Goal: Information Seeking & Learning: Learn about a topic

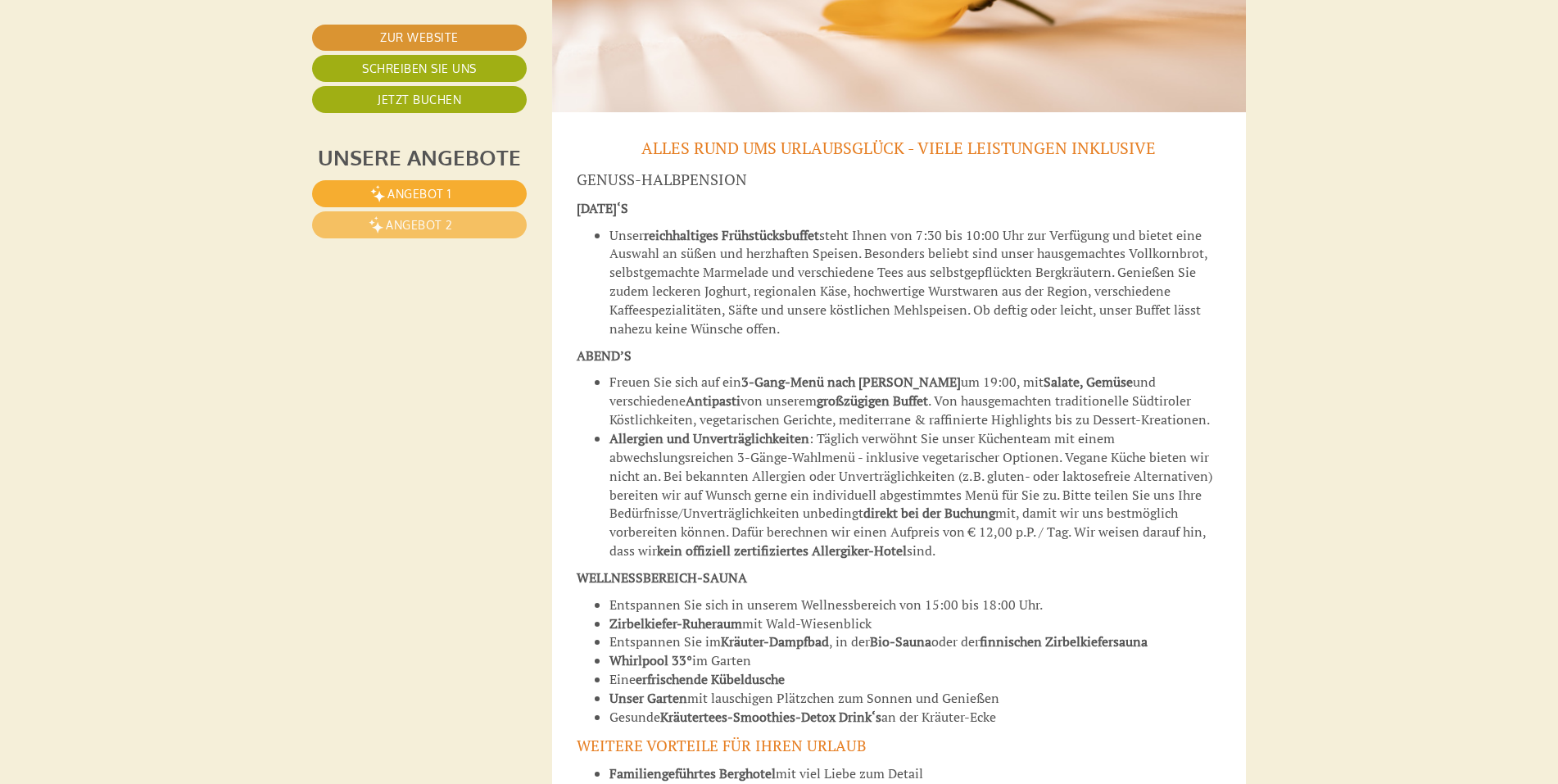
scroll to position [6568, 0]
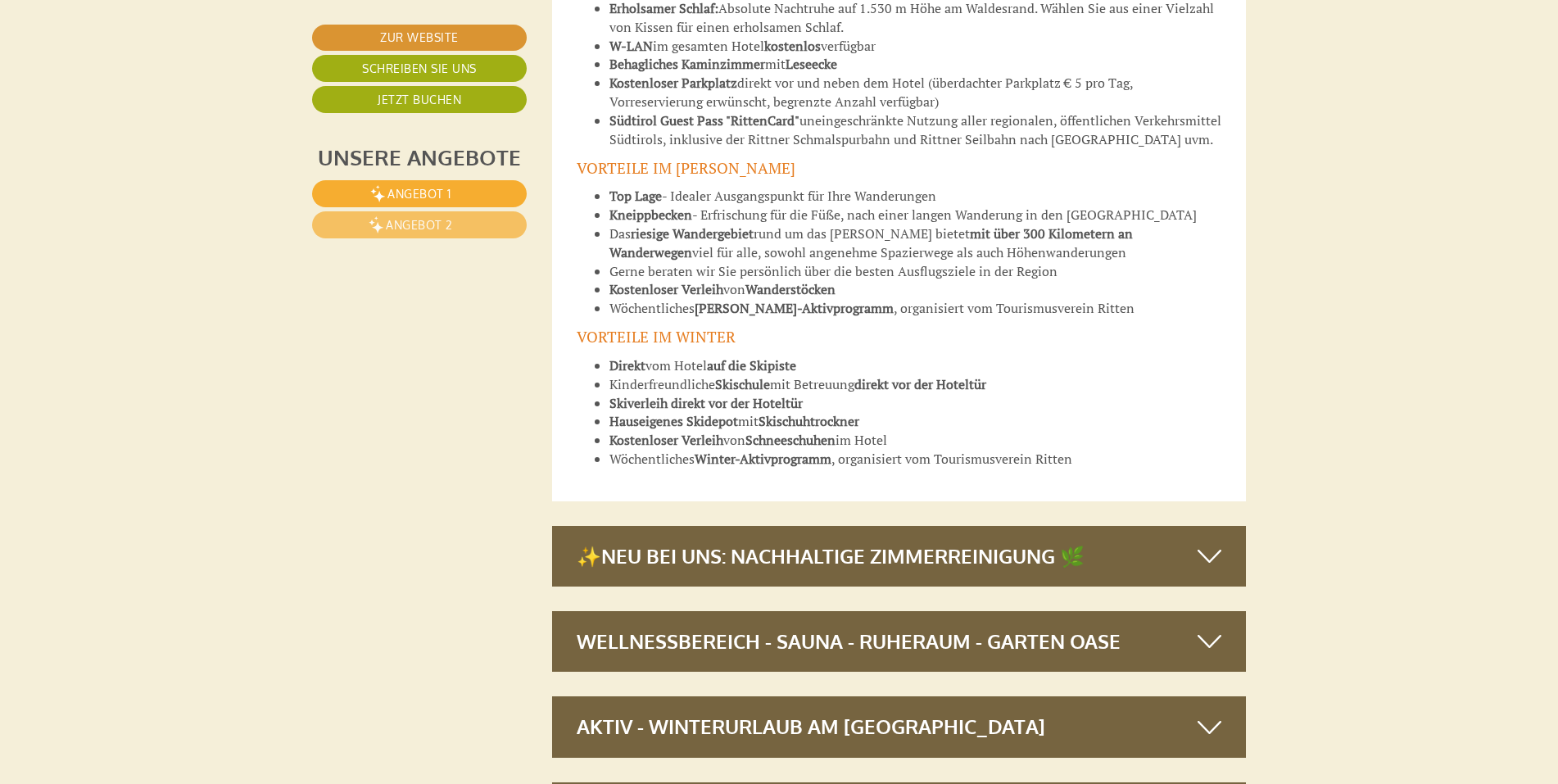
scroll to position [7551, 0]
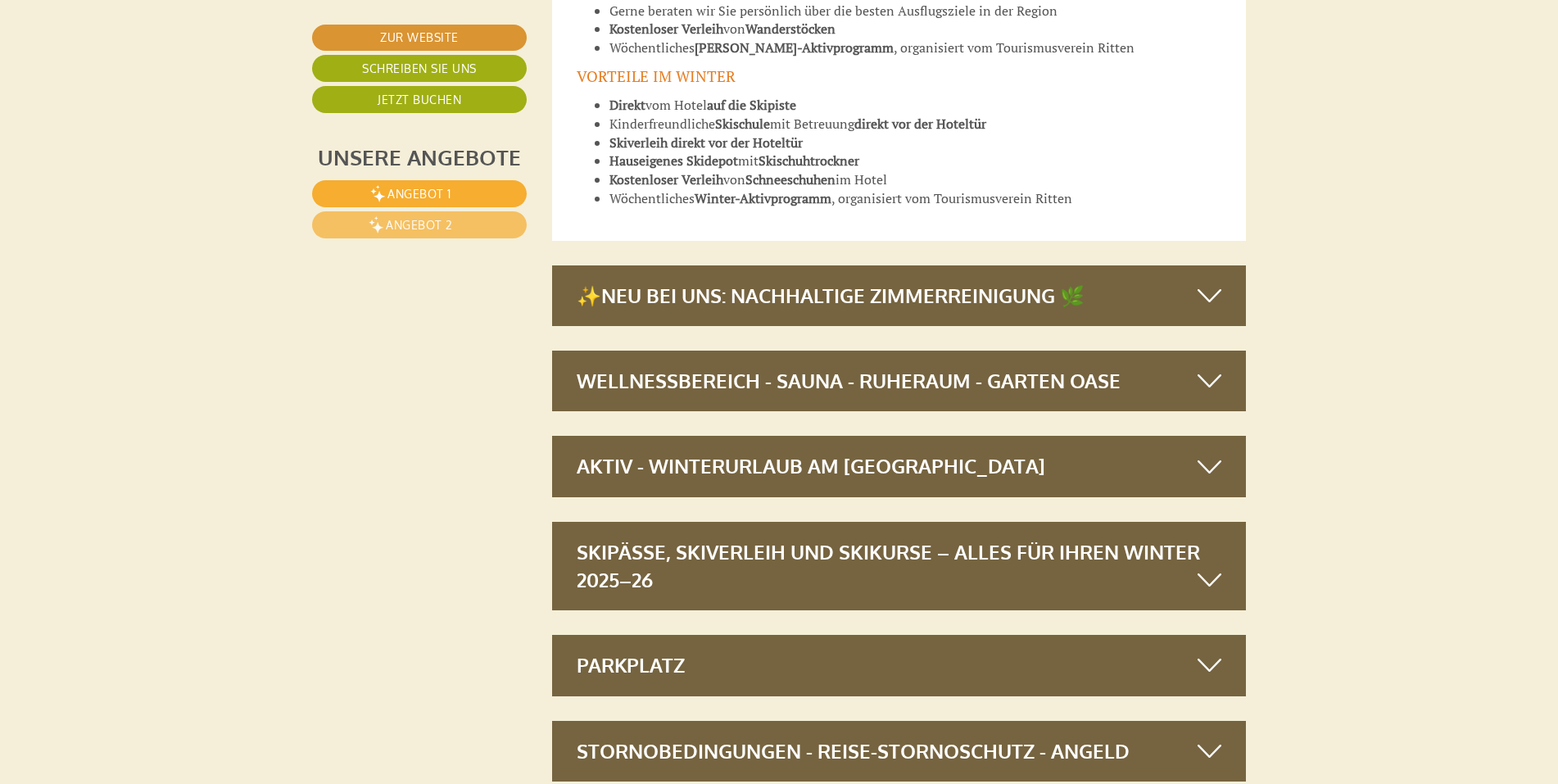
click at [1204, 566] on icon at bounding box center [1210, 580] width 24 height 28
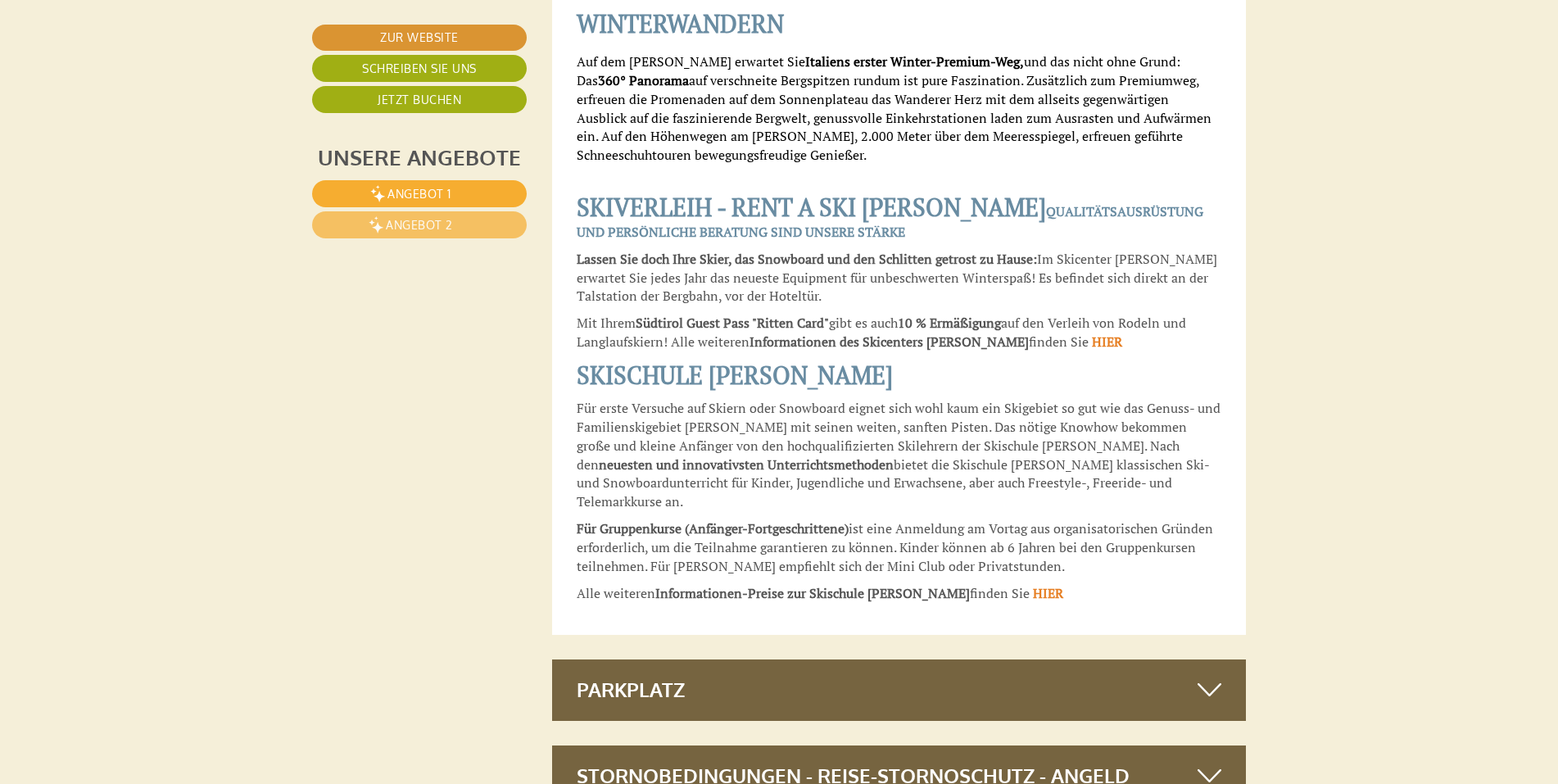
scroll to position [10744, 0]
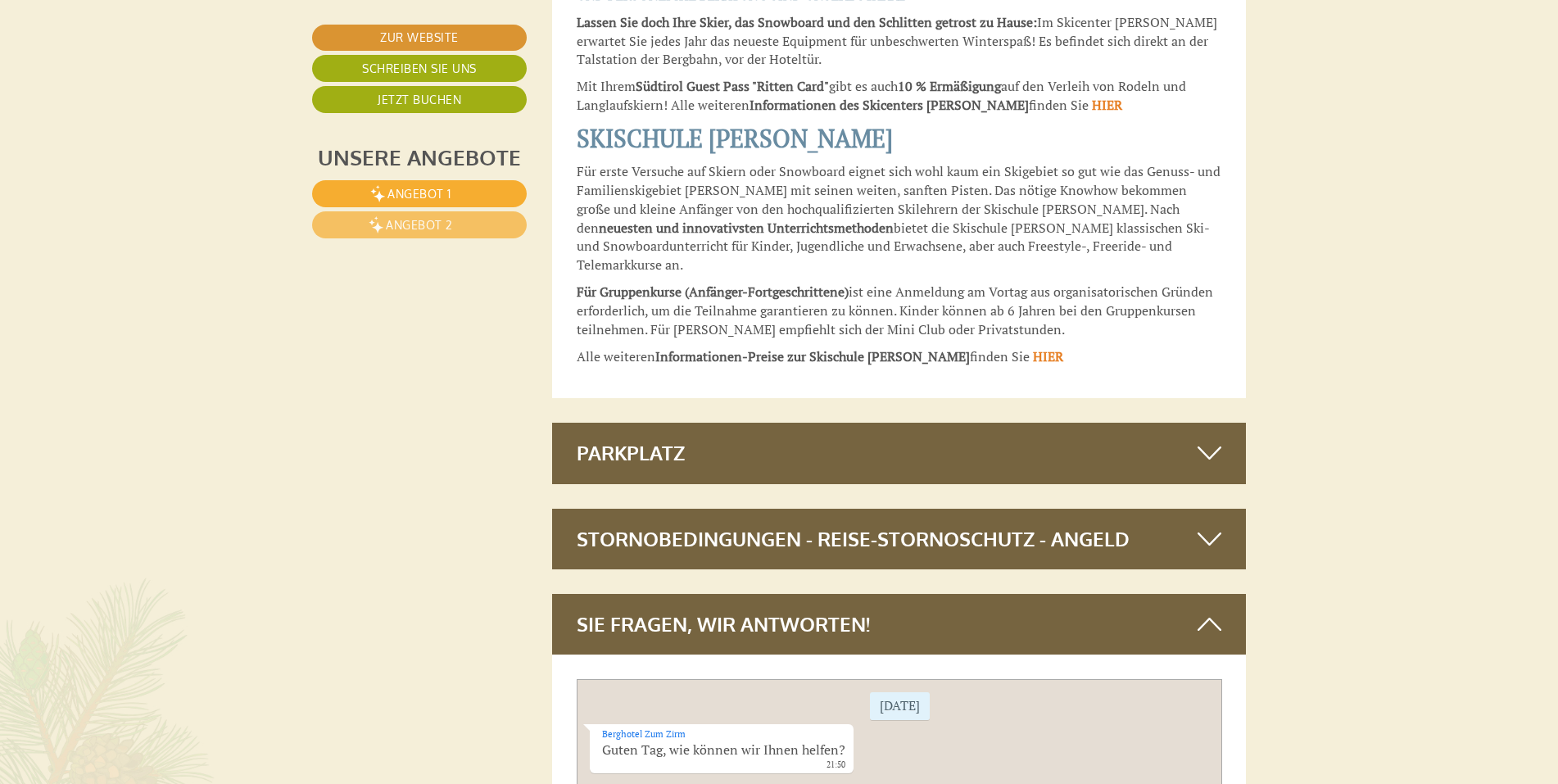
click at [1212, 525] on icon at bounding box center [1210, 538] width 24 height 28
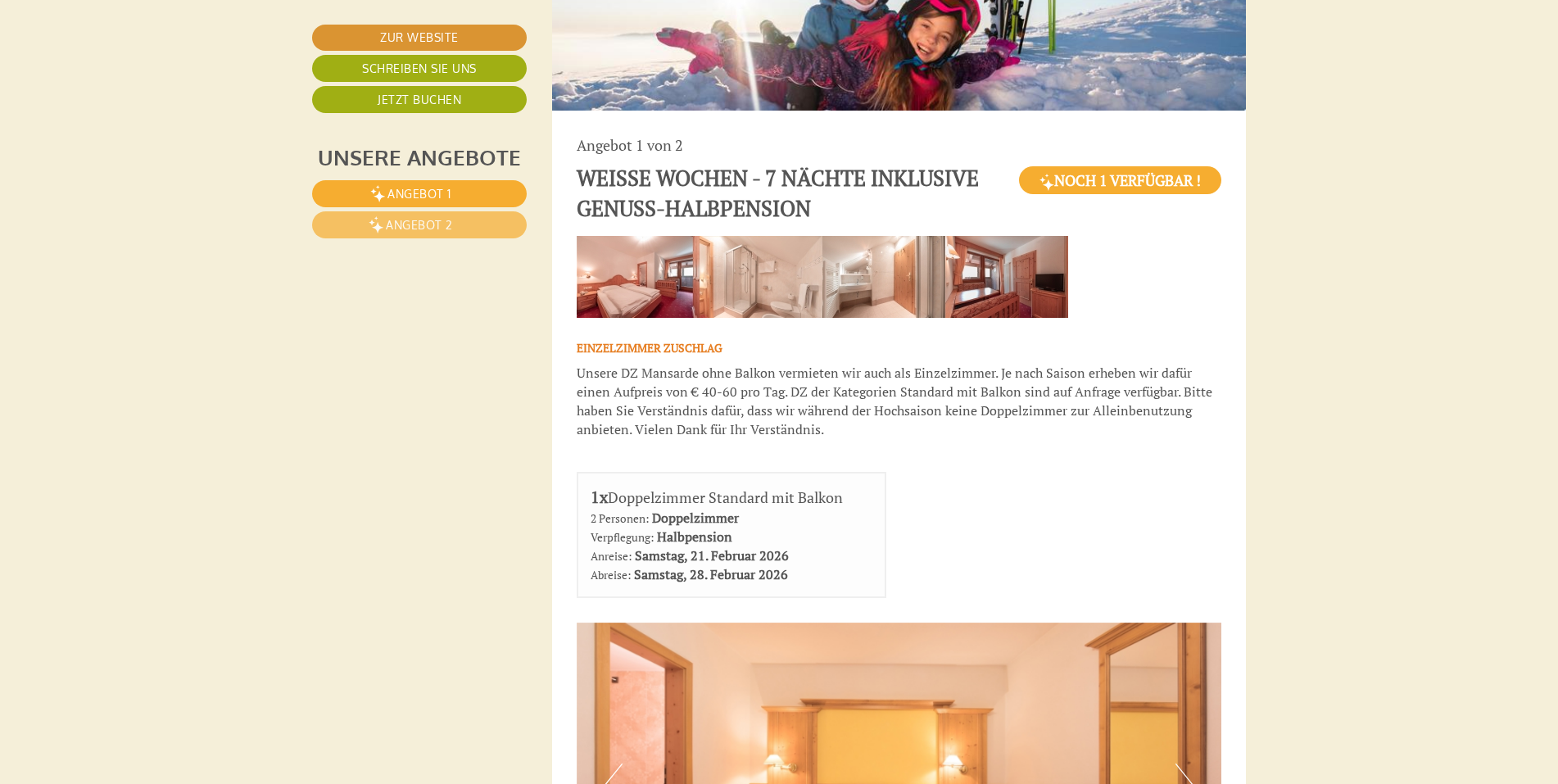
scroll to position [1196, 0]
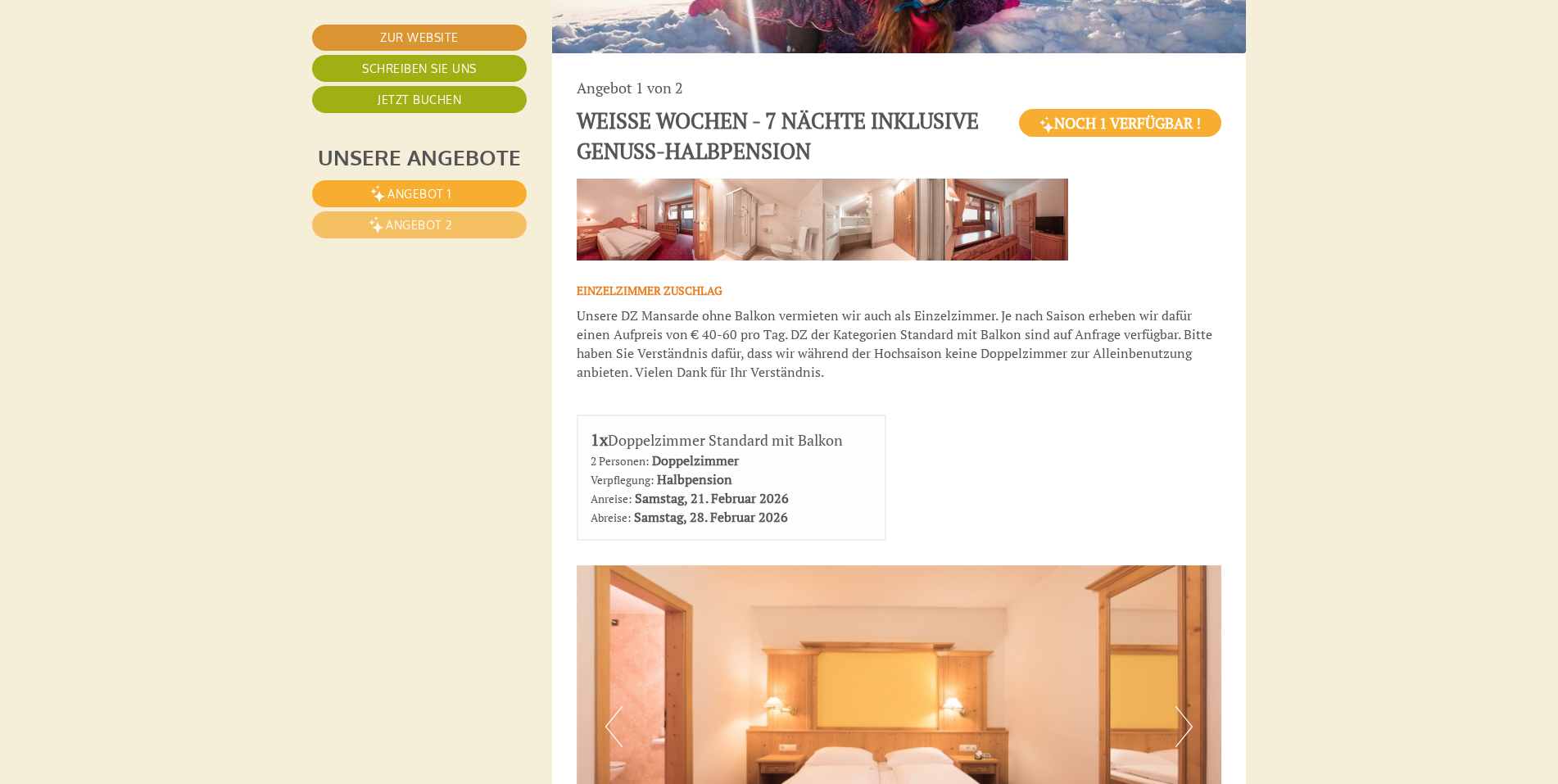
click at [633, 210] on img at bounding box center [823, 219] width 491 height 82
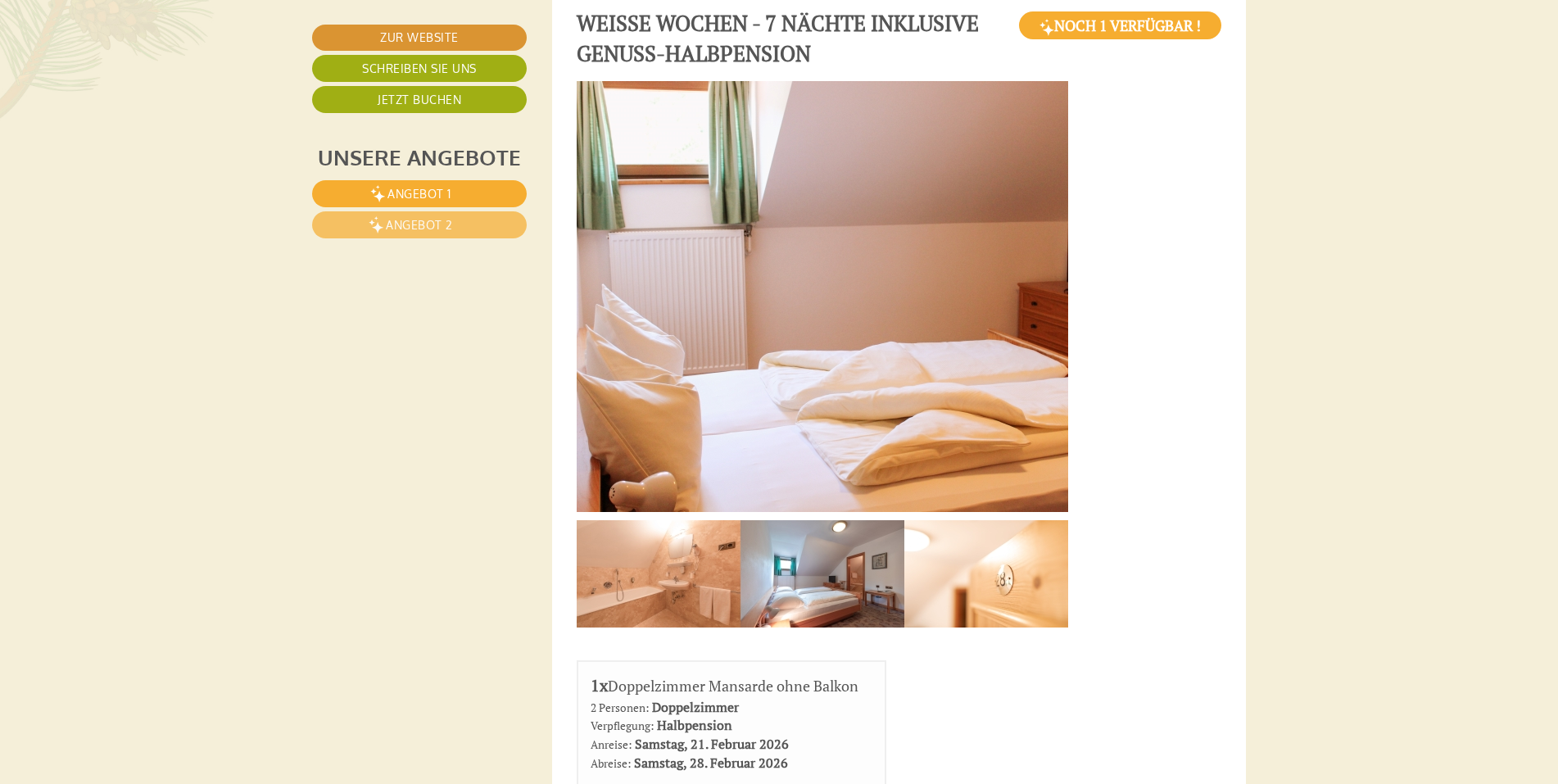
scroll to position [3735, 0]
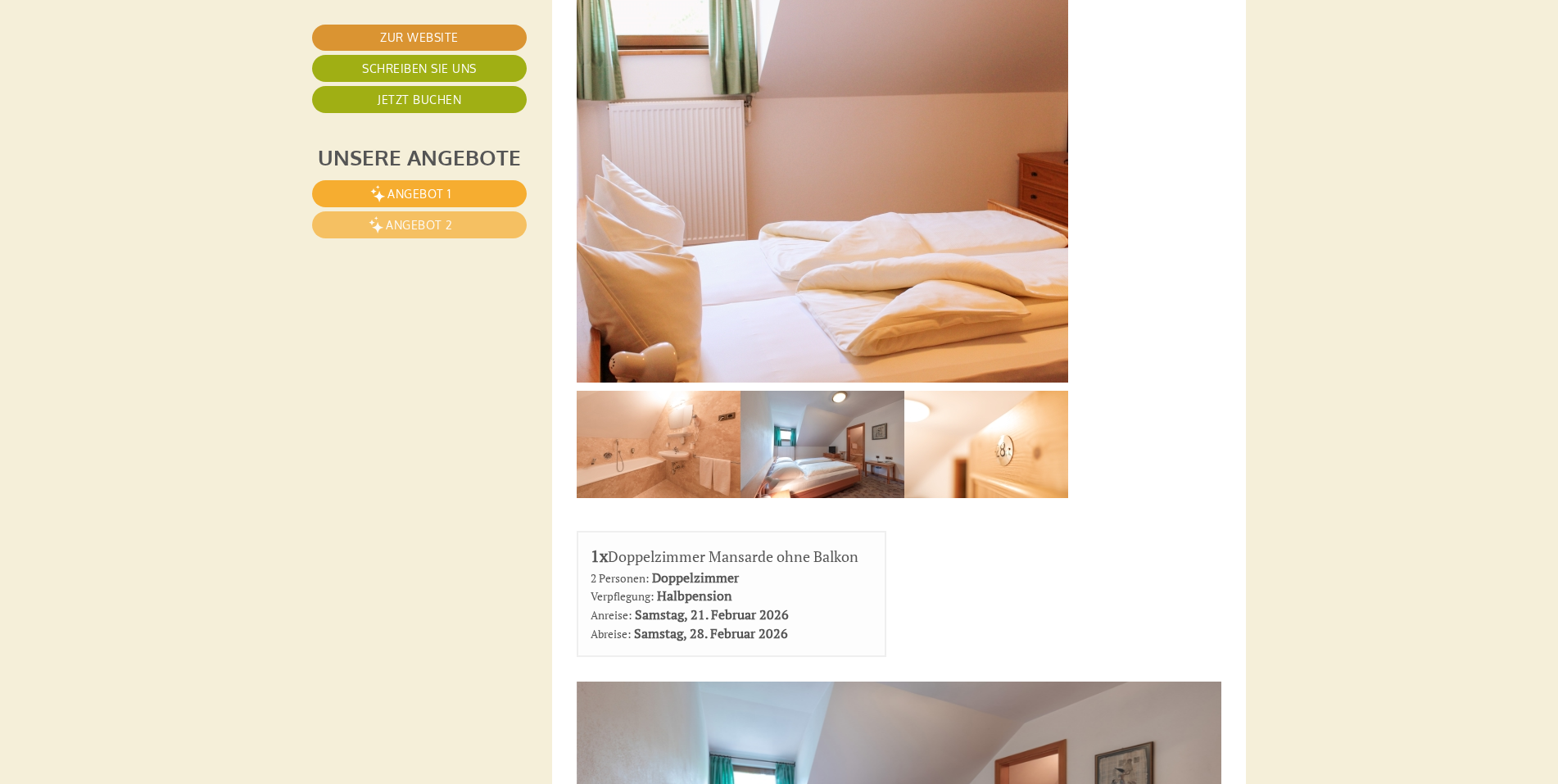
click at [1073, 205] on p at bounding box center [900, 167] width 645 height 431
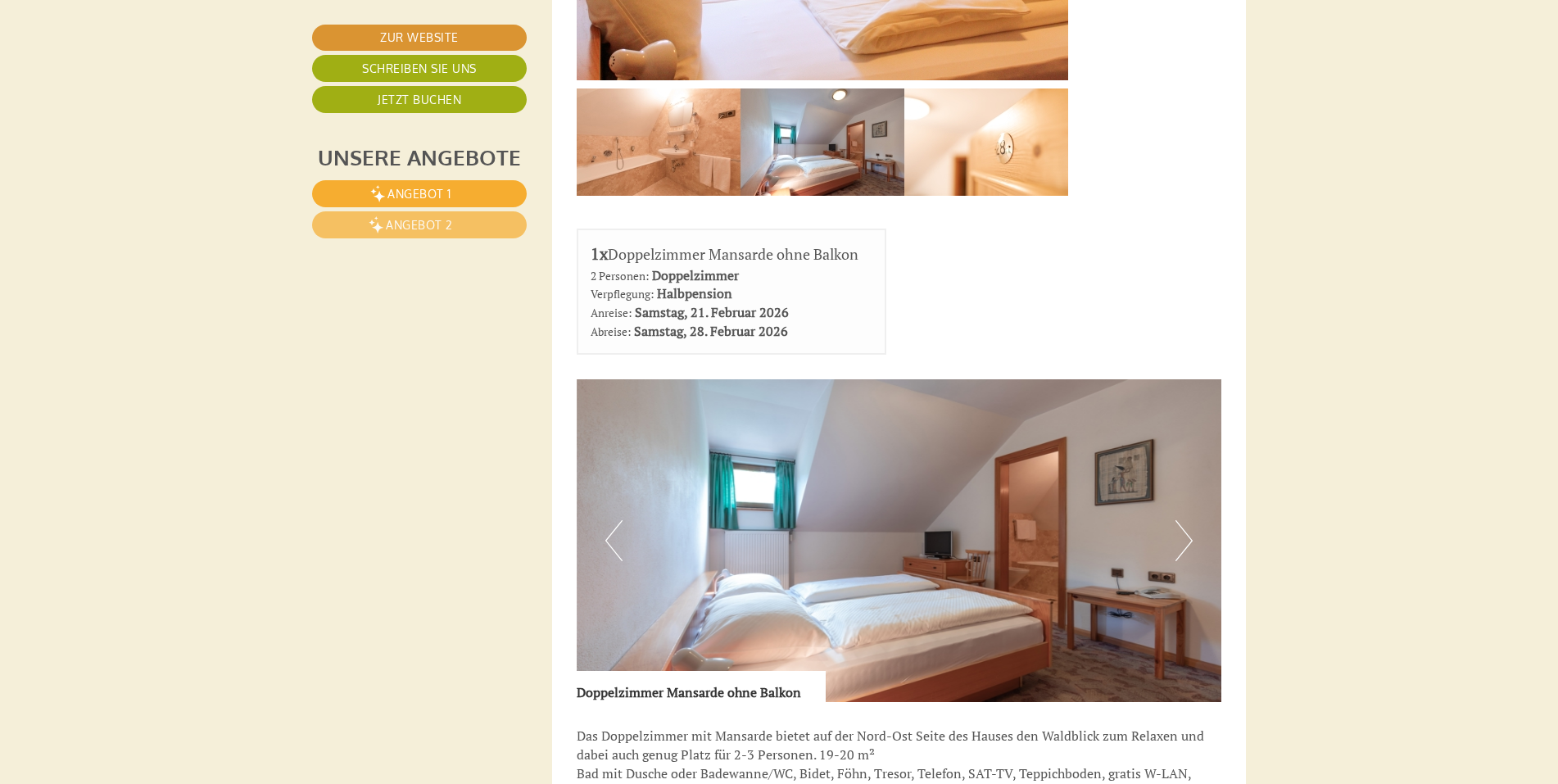
scroll to position [4062, 0]
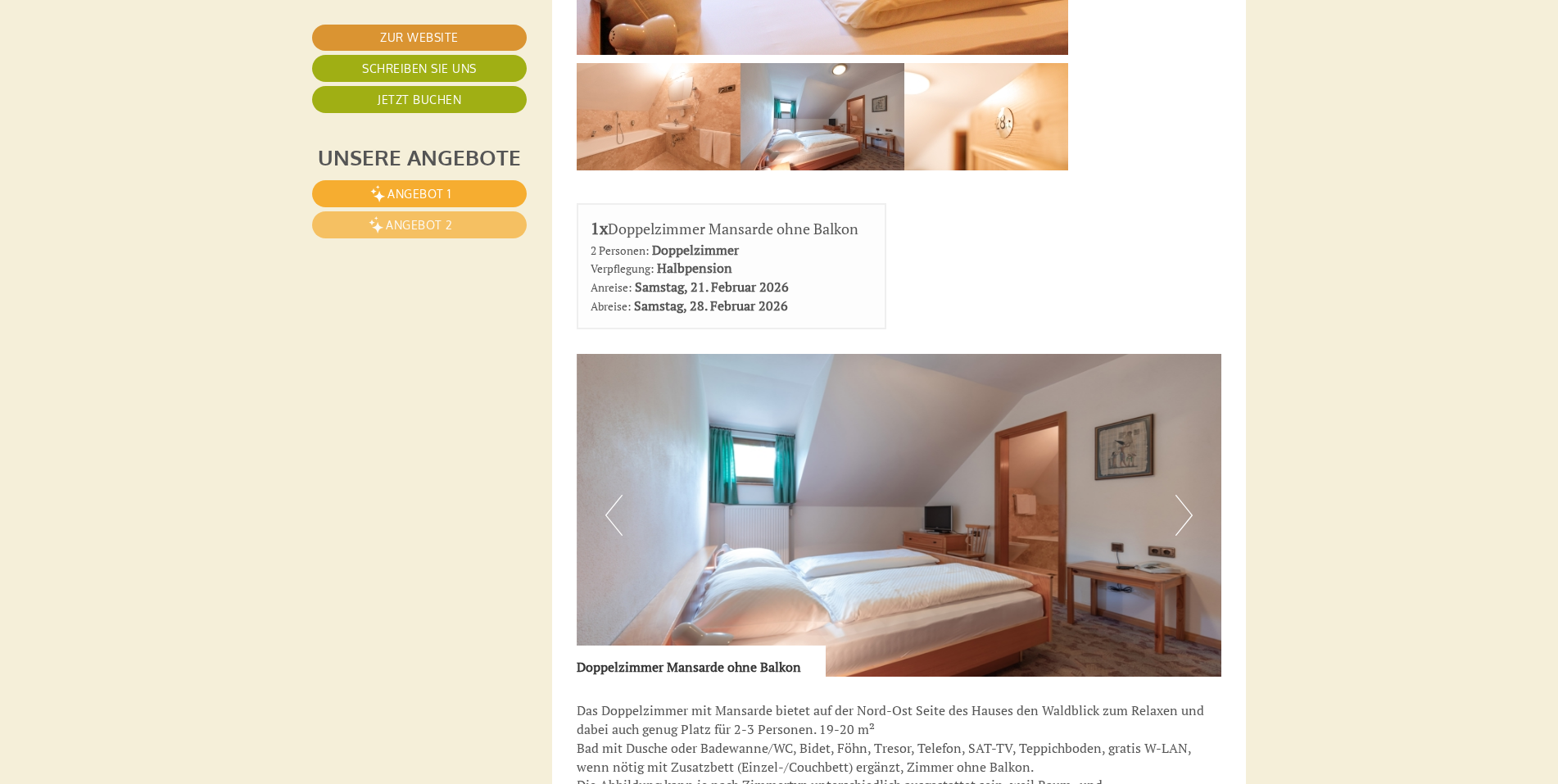
click at [1180, 494] on button "Next" at bounding box center [1183, 515] width 17 height 41
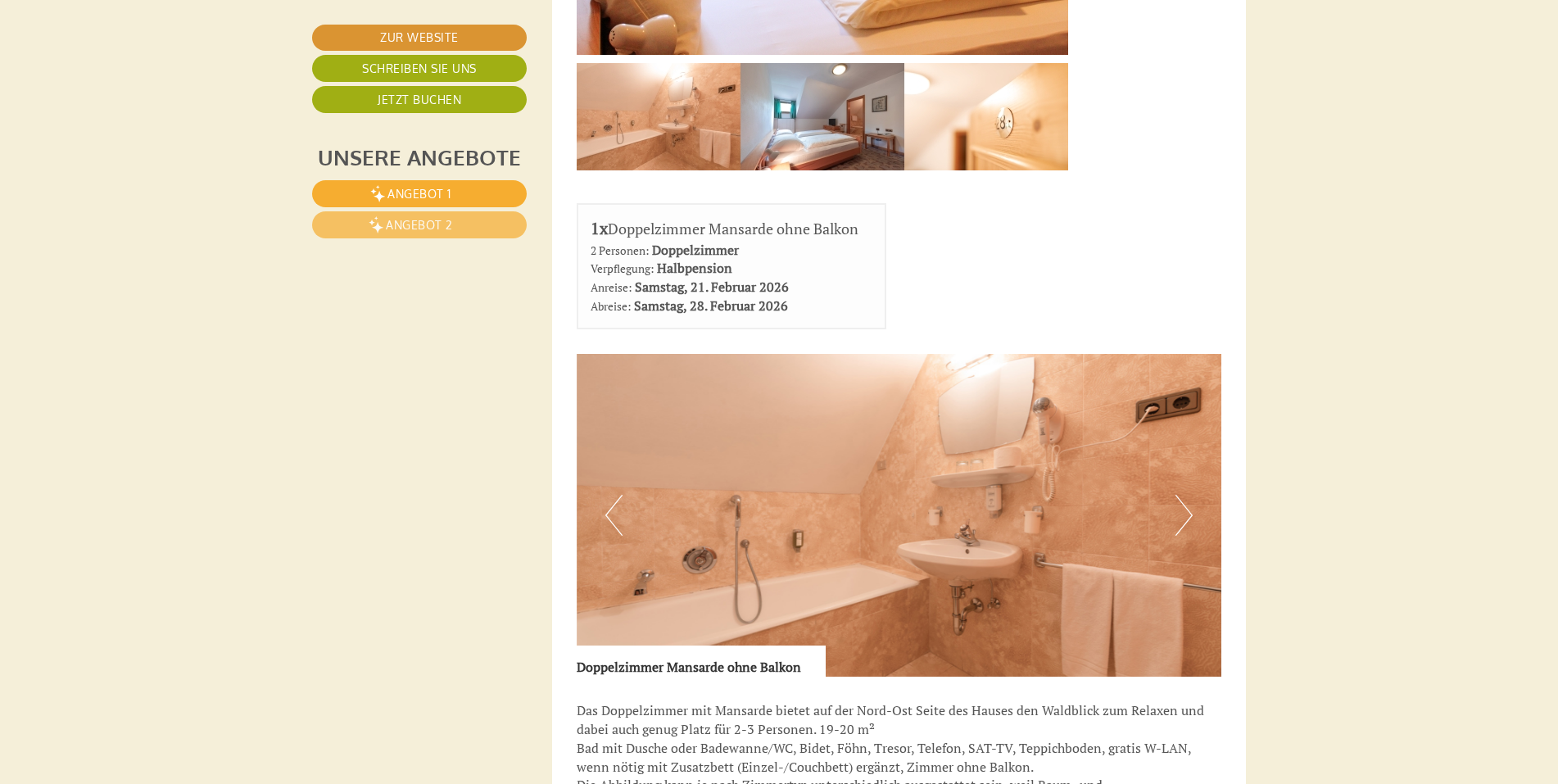
click at [1185, 494] on button "Next" at bounding box center [1183, 515] width 17 height 41
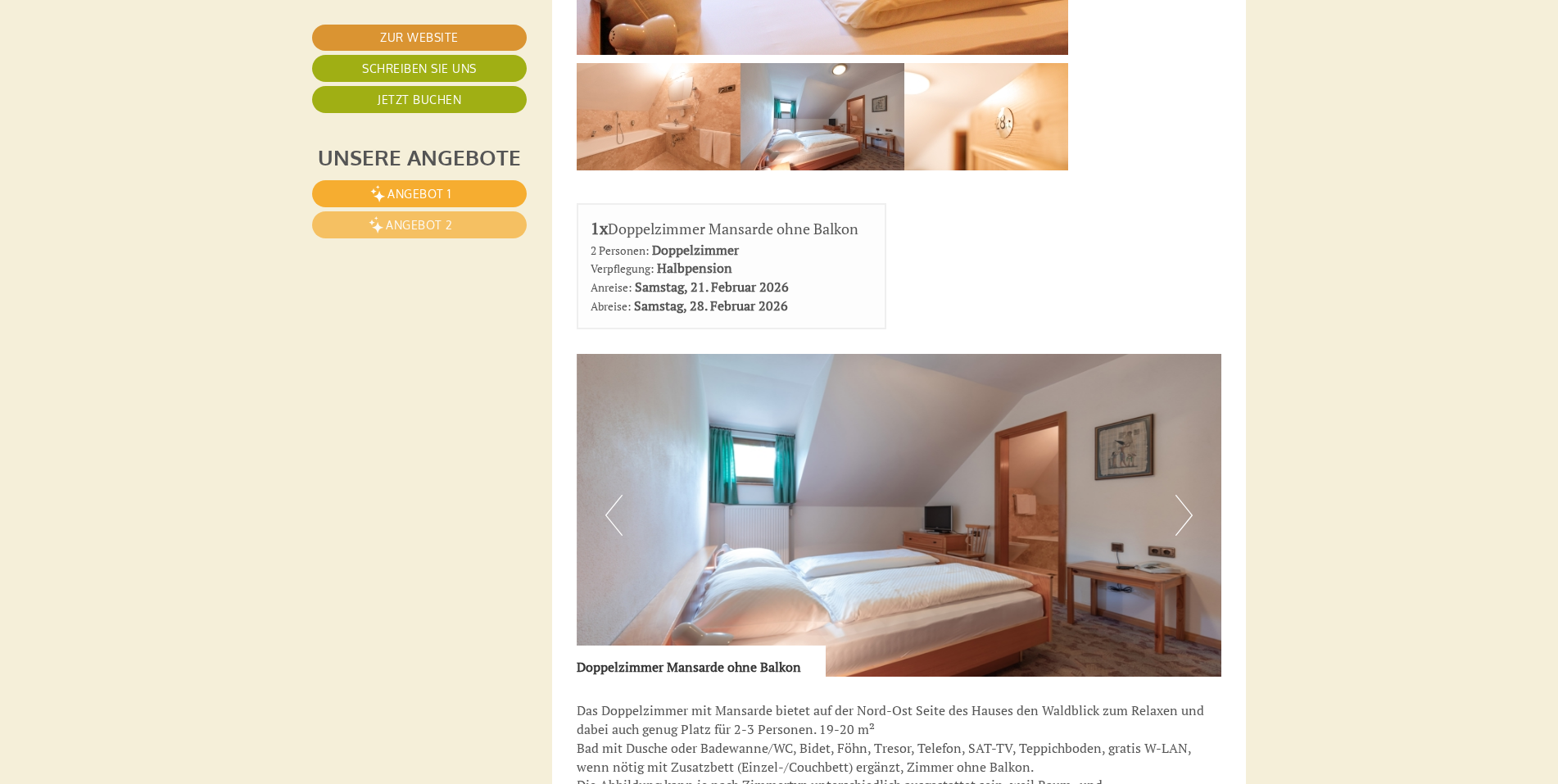
click at [1185, 494] on button "Next" at bounding box center [1183, 515] width 17 height 41
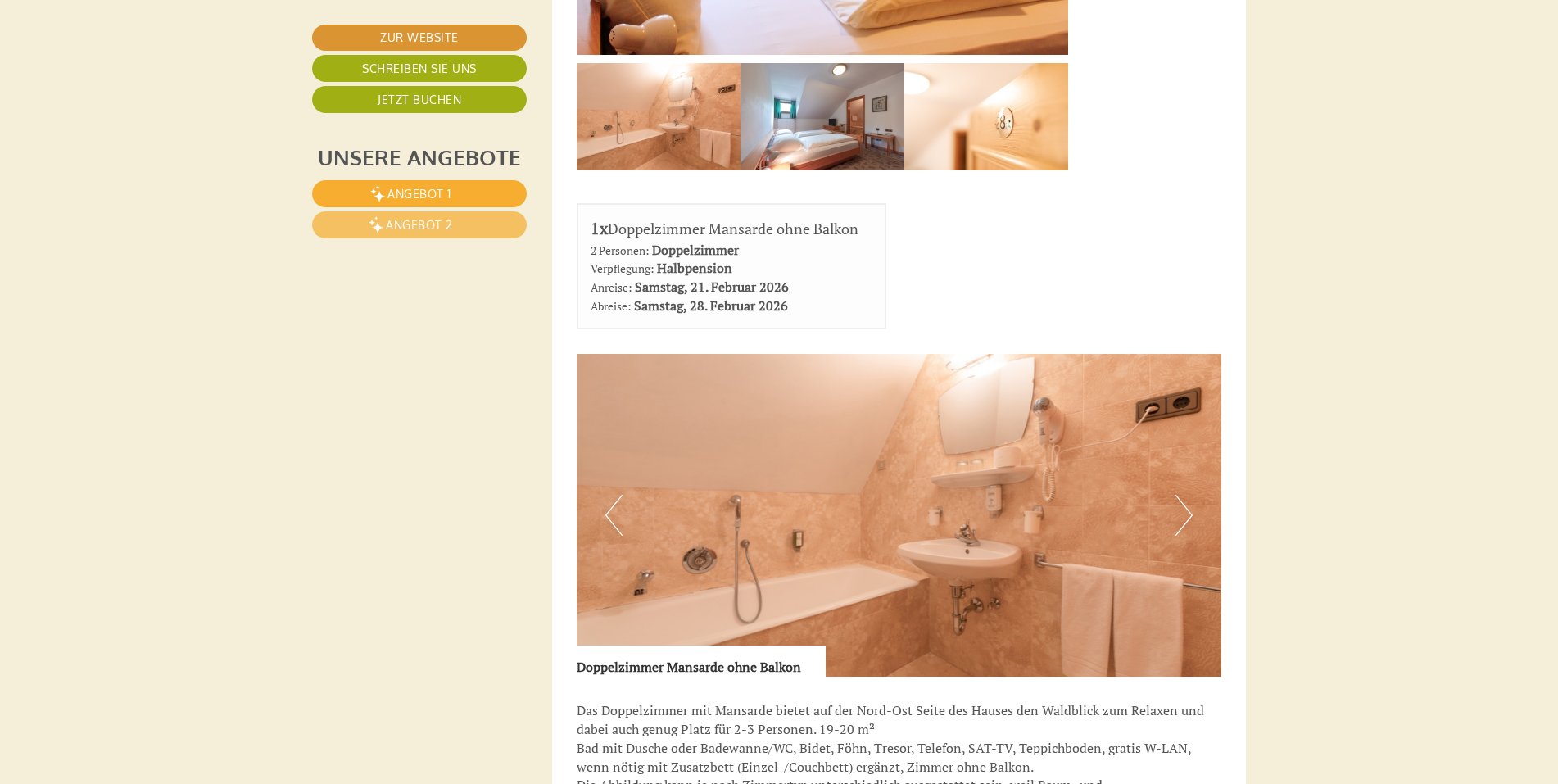
click at [1185, 494] on button "Next" at bounding box center [1183, 515] width 17 height 41
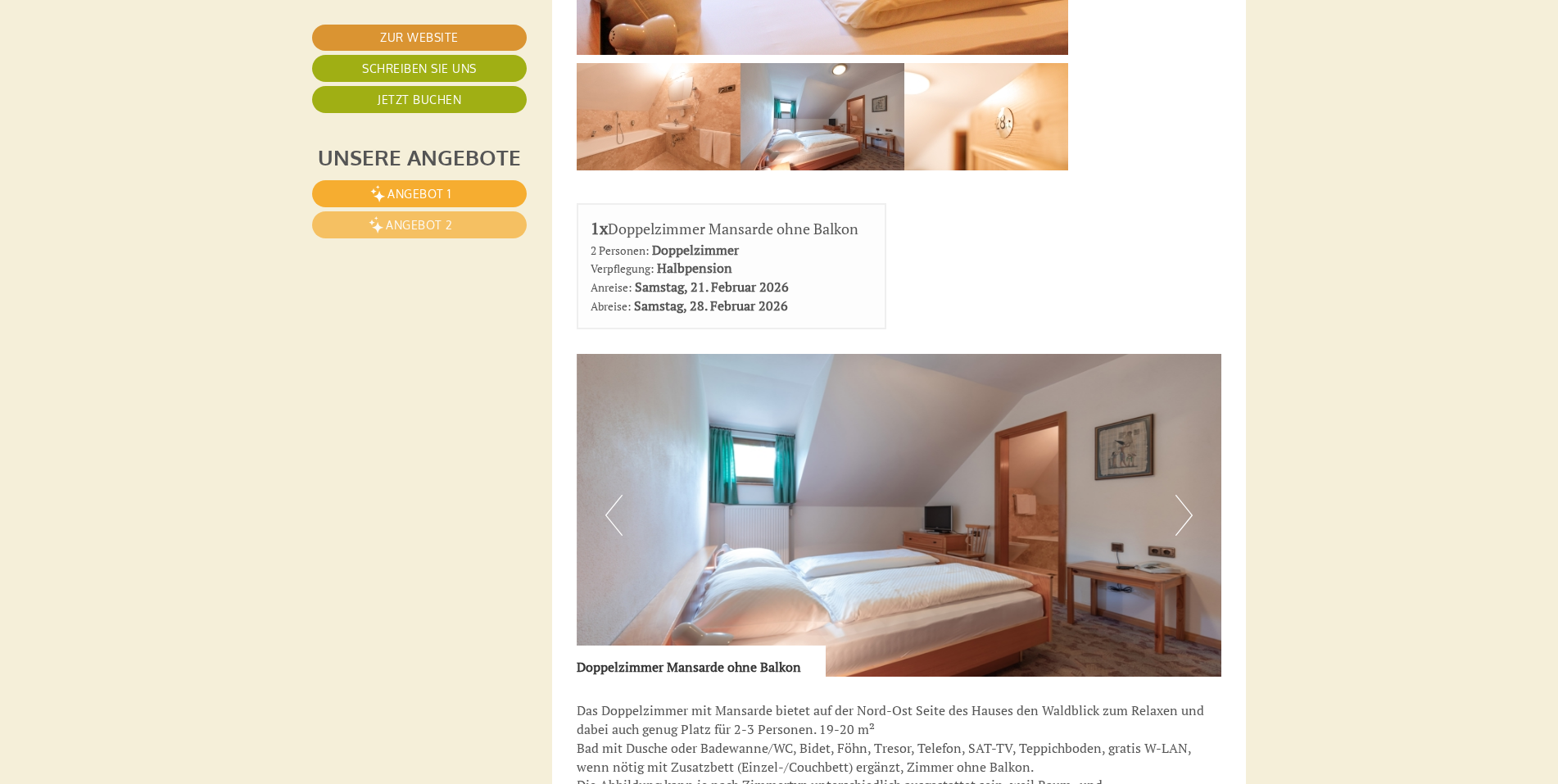
click at [607, 494] on button "Previous" at bounding box center [614, 515] width 17 height 41
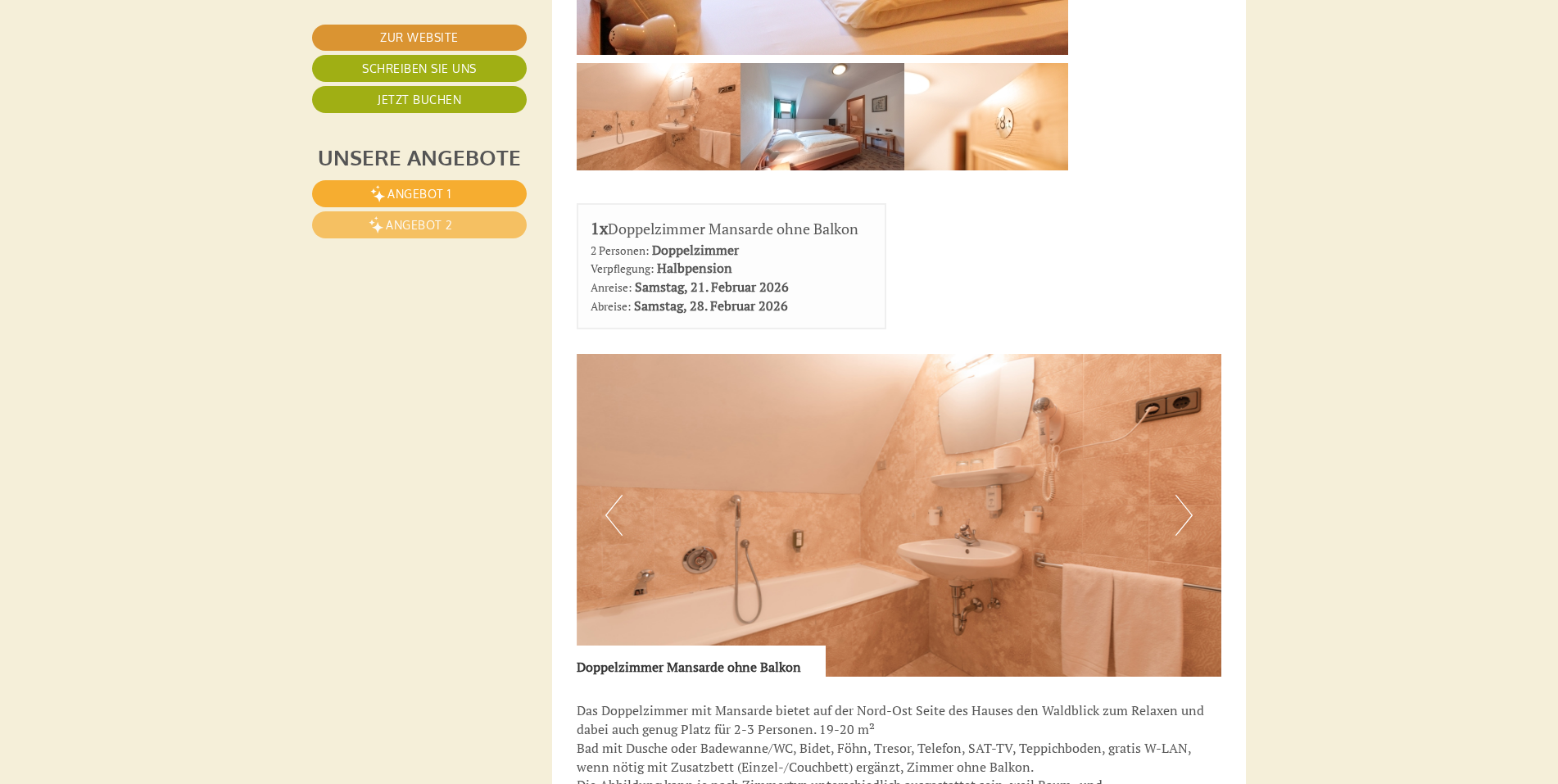
click at [607, 494] on button "Previous" at bounding box center [614, 515] width 17 height 41
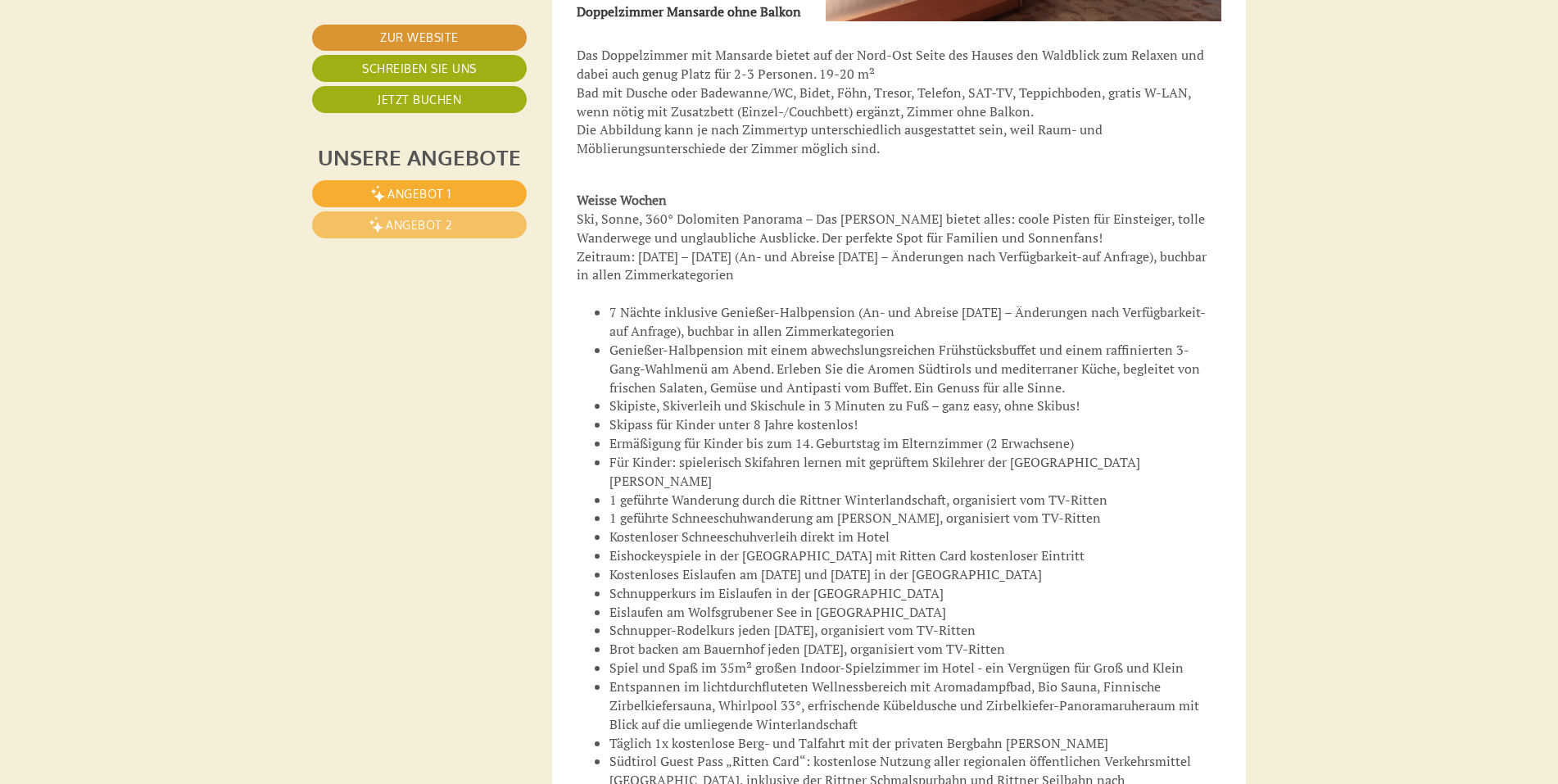
scroll to position [5403, 0]
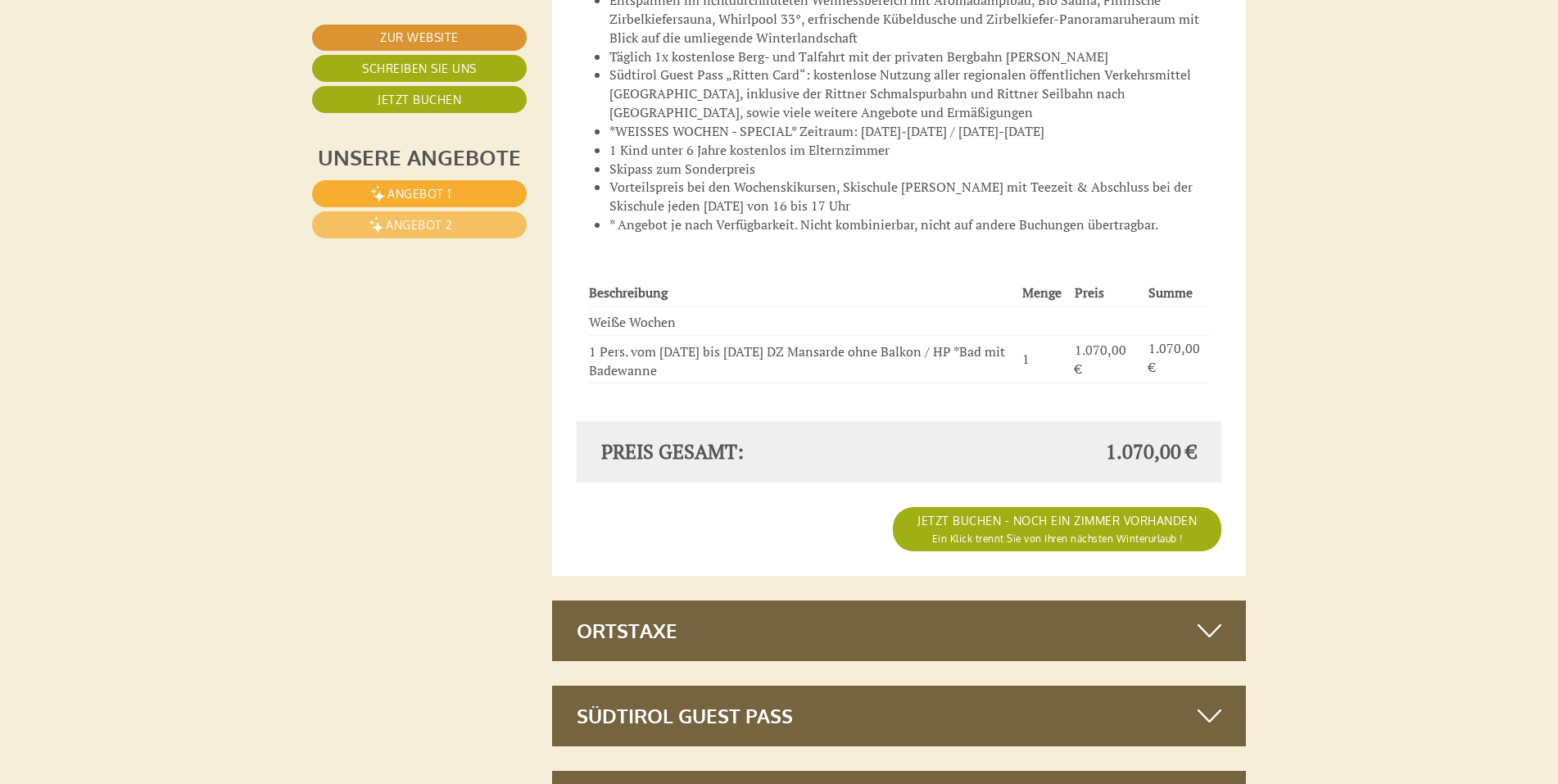
click at [1200, 616] on icon at bounding box center [1210, 630] width 24 height 28
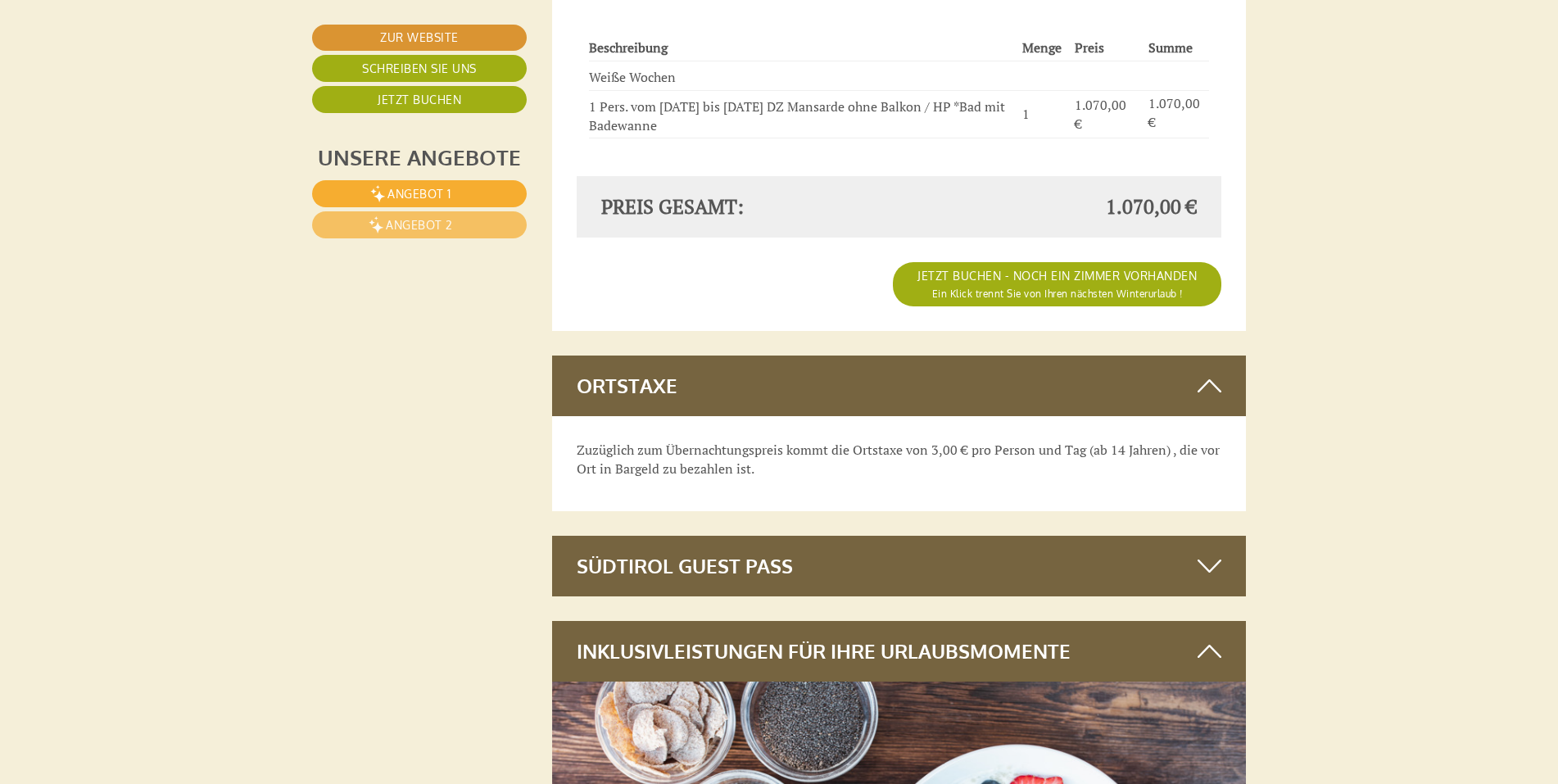
scroll to position [5649, 0]
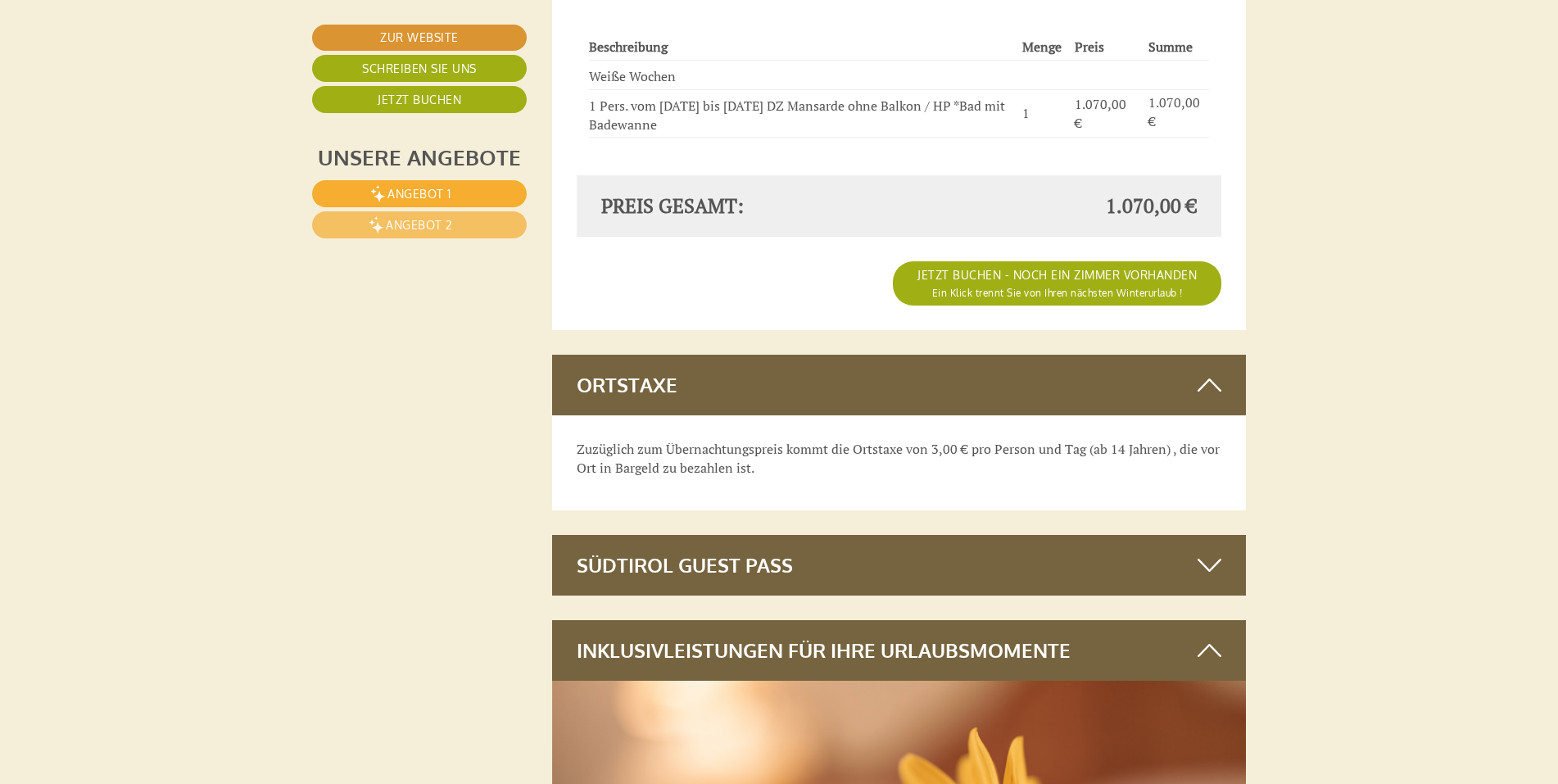
click at [1190, 535] on div "Südtirol Guest Pass" at bounding box center [900, 564] width 695 height 60
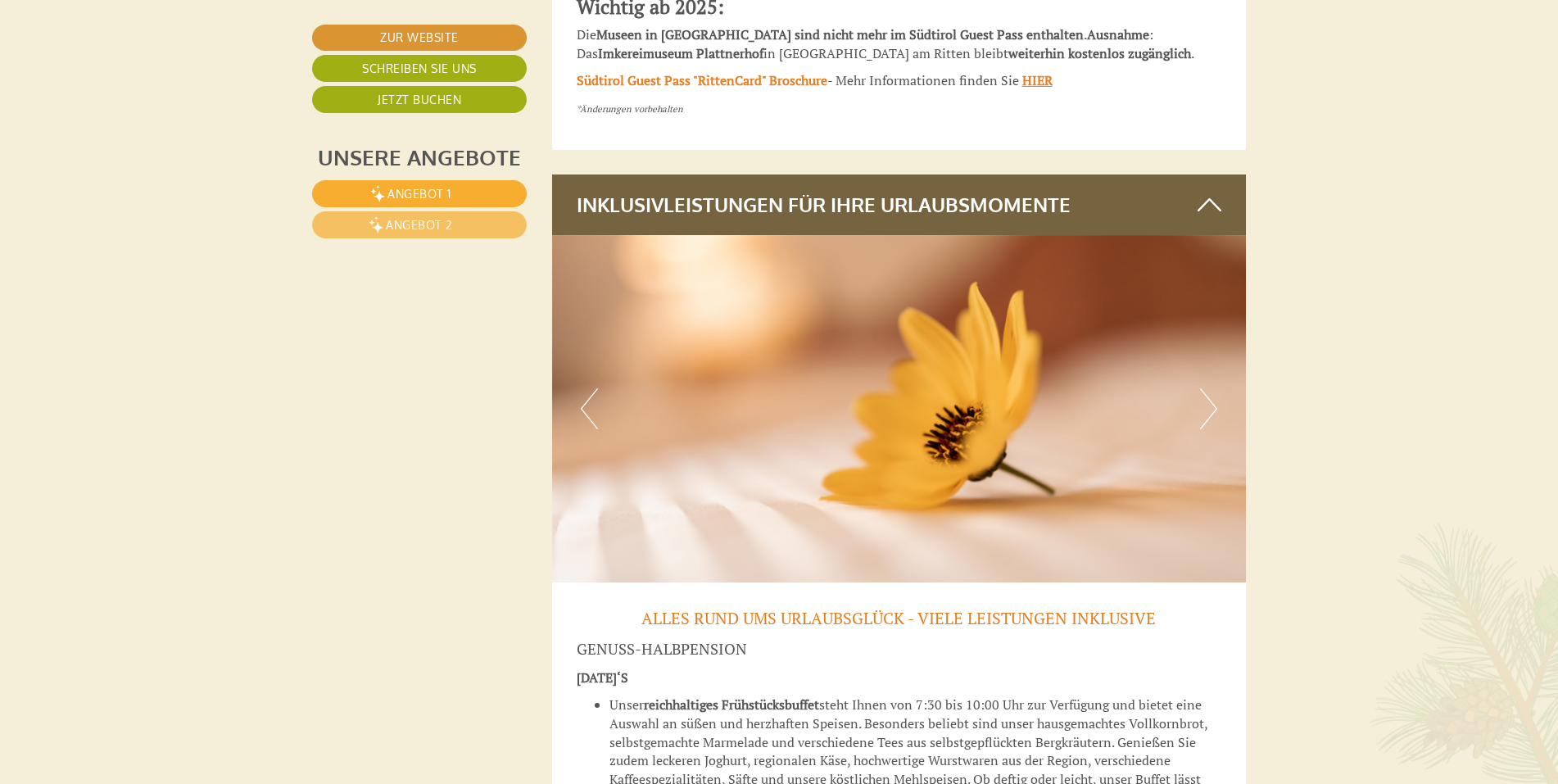
scroll to position [7614, 0]
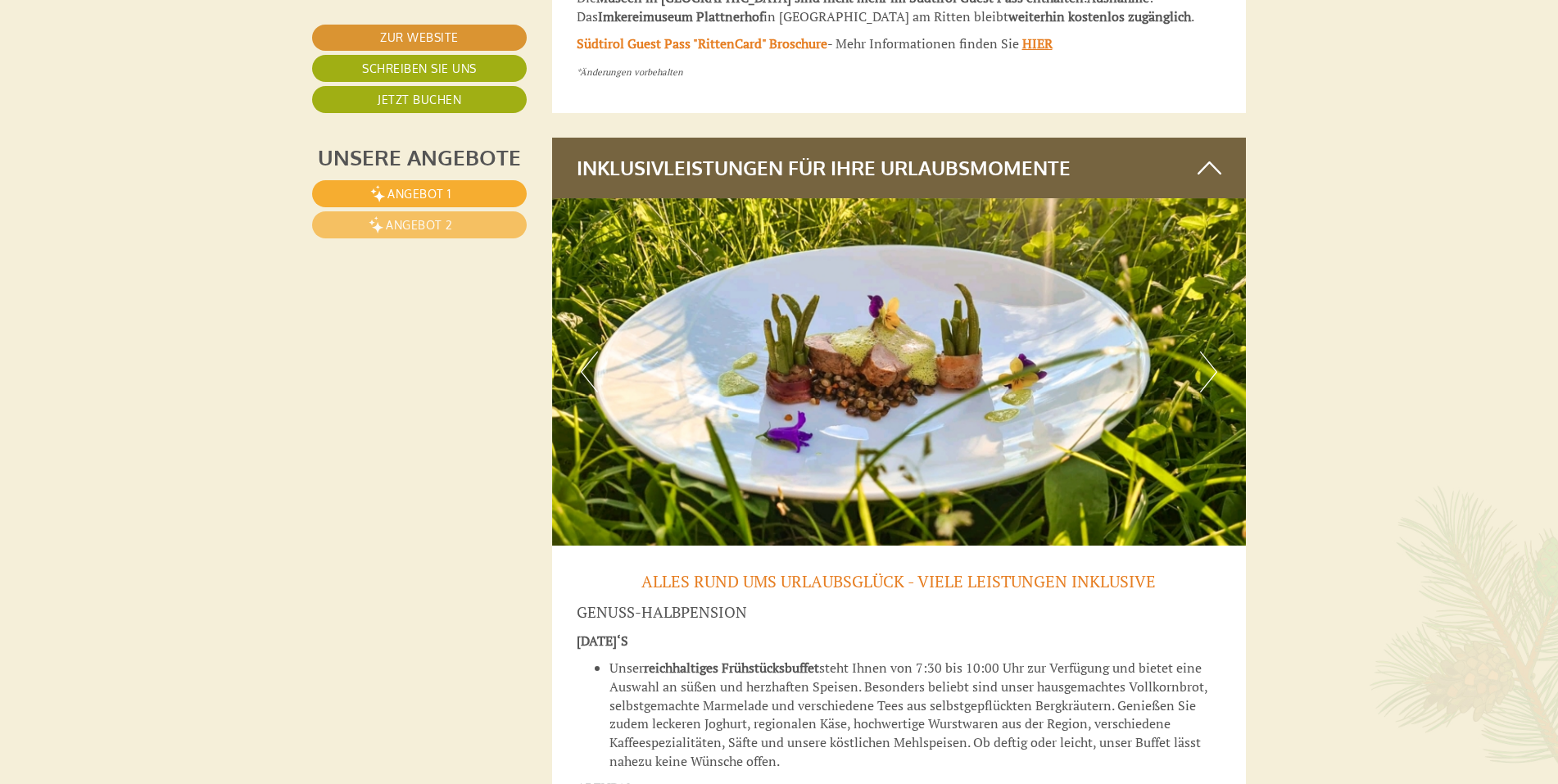
click at [1209, 351] on button "Next" at bounding box center [1208, 372] width 17 height 41
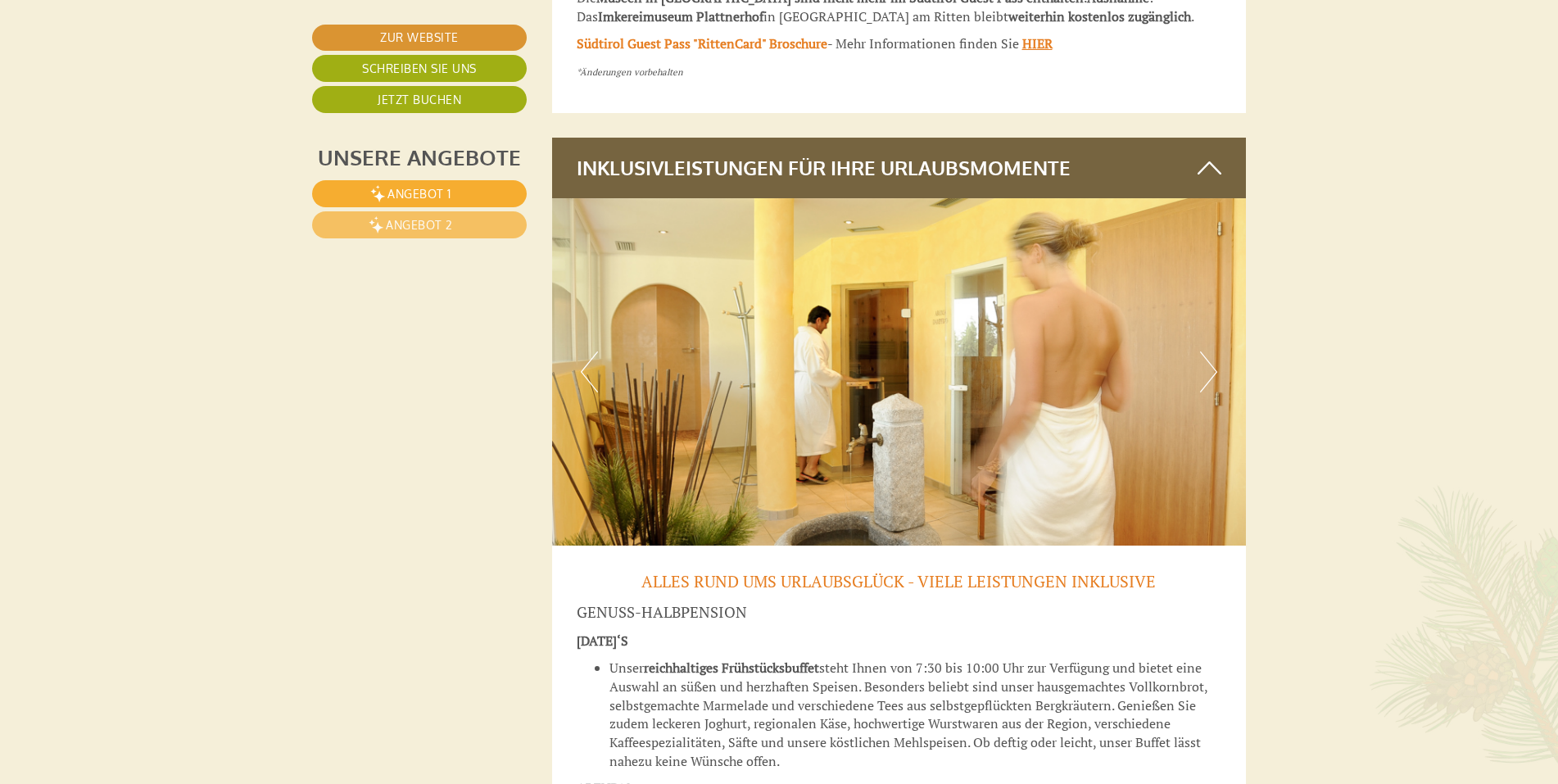
click at [1209, 351] on button "Next" at bounding box center [1208, 372] width 17 height 41
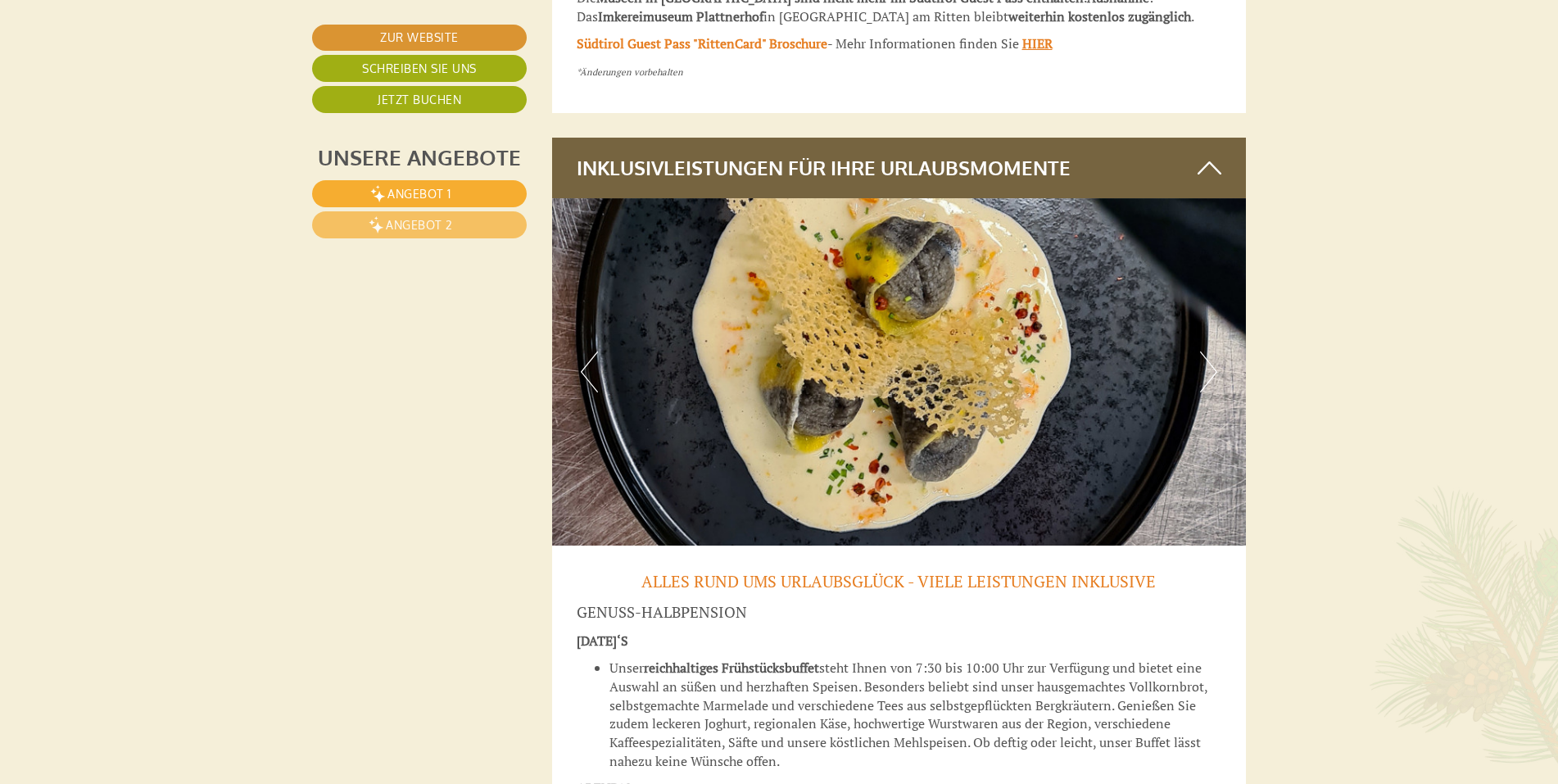
click at [1209, 351] on button "Next" at bounding box center [1208, 372] width 17 height 41
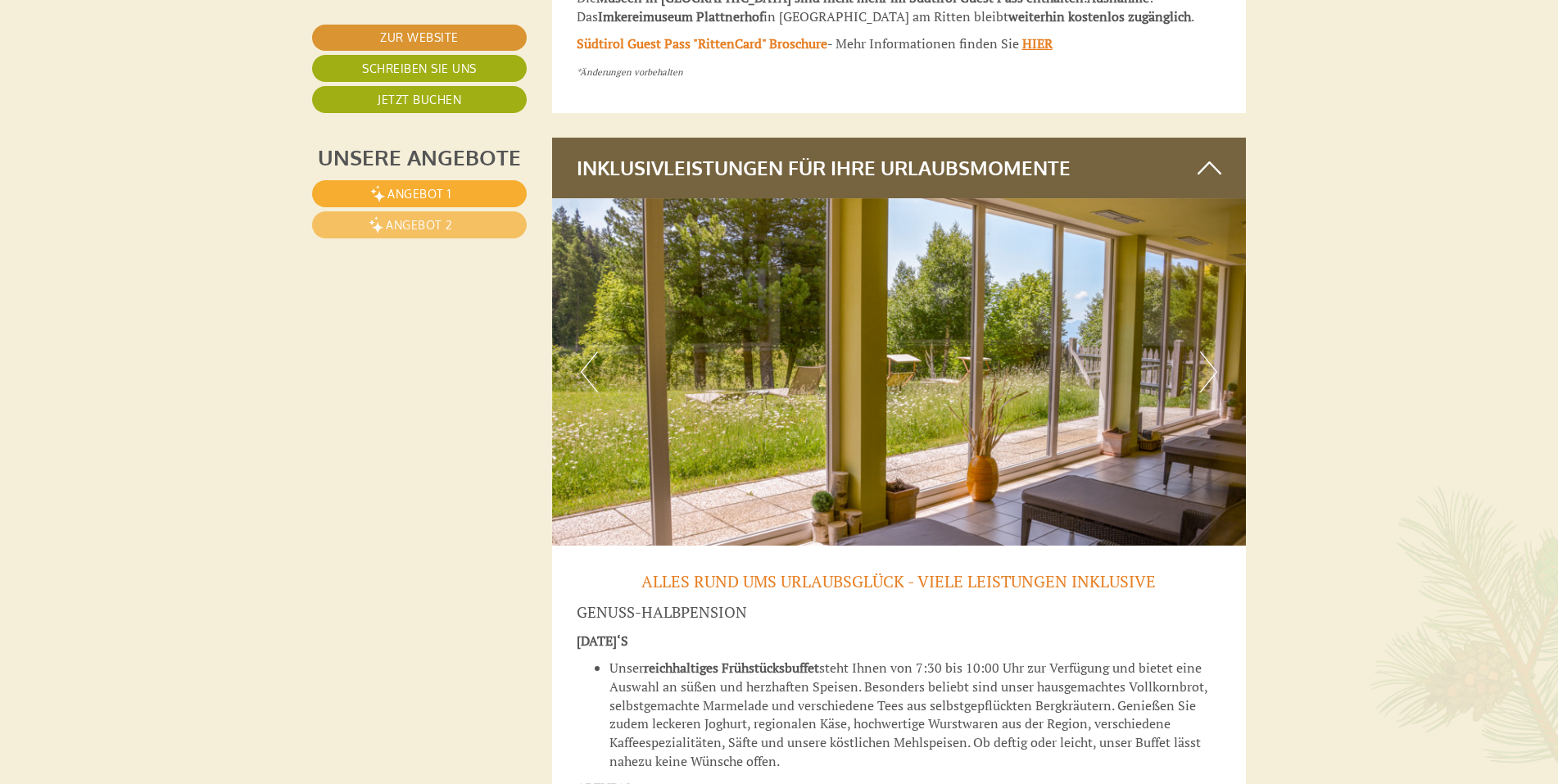
click at [1209, 351] on button "Next" at bounding box center [1208, 372] width 17 height 41
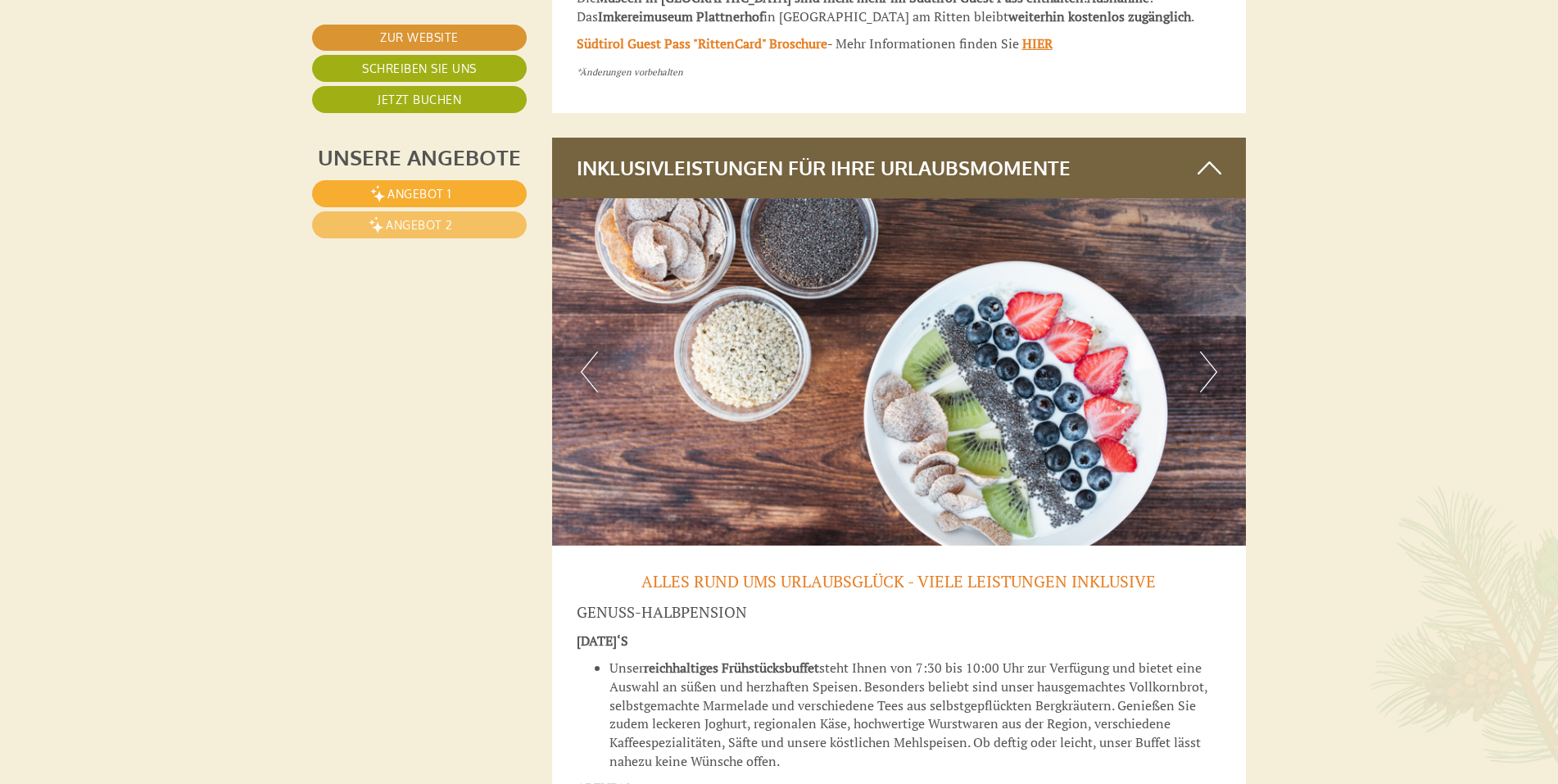
click at [1209, 351] on button "Next" at bounding box center [1208, 372] width 17 height 41
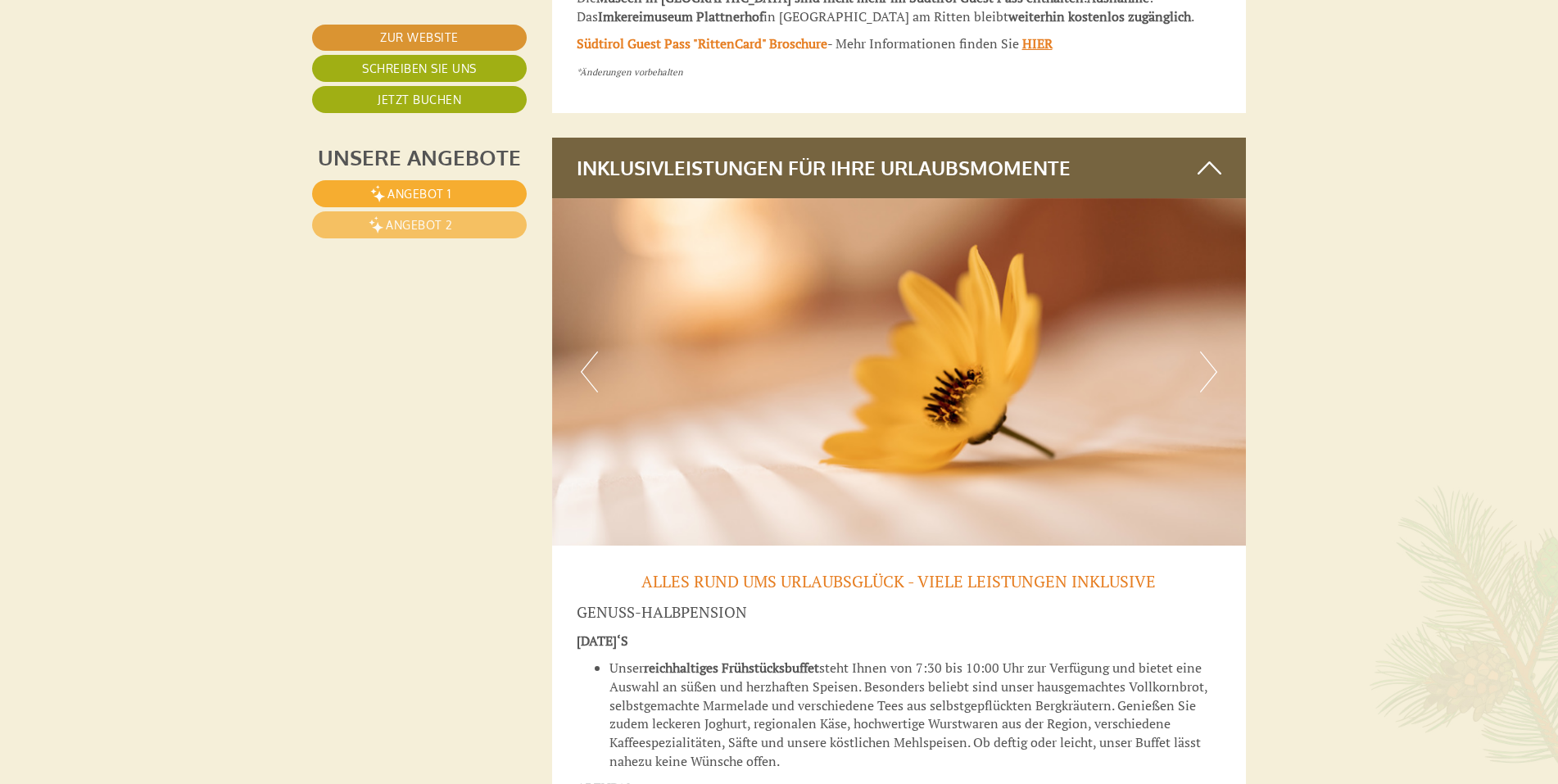
click at [1209, 351] on button "Next" at bounding box center [1208, 372] width 17 height 41
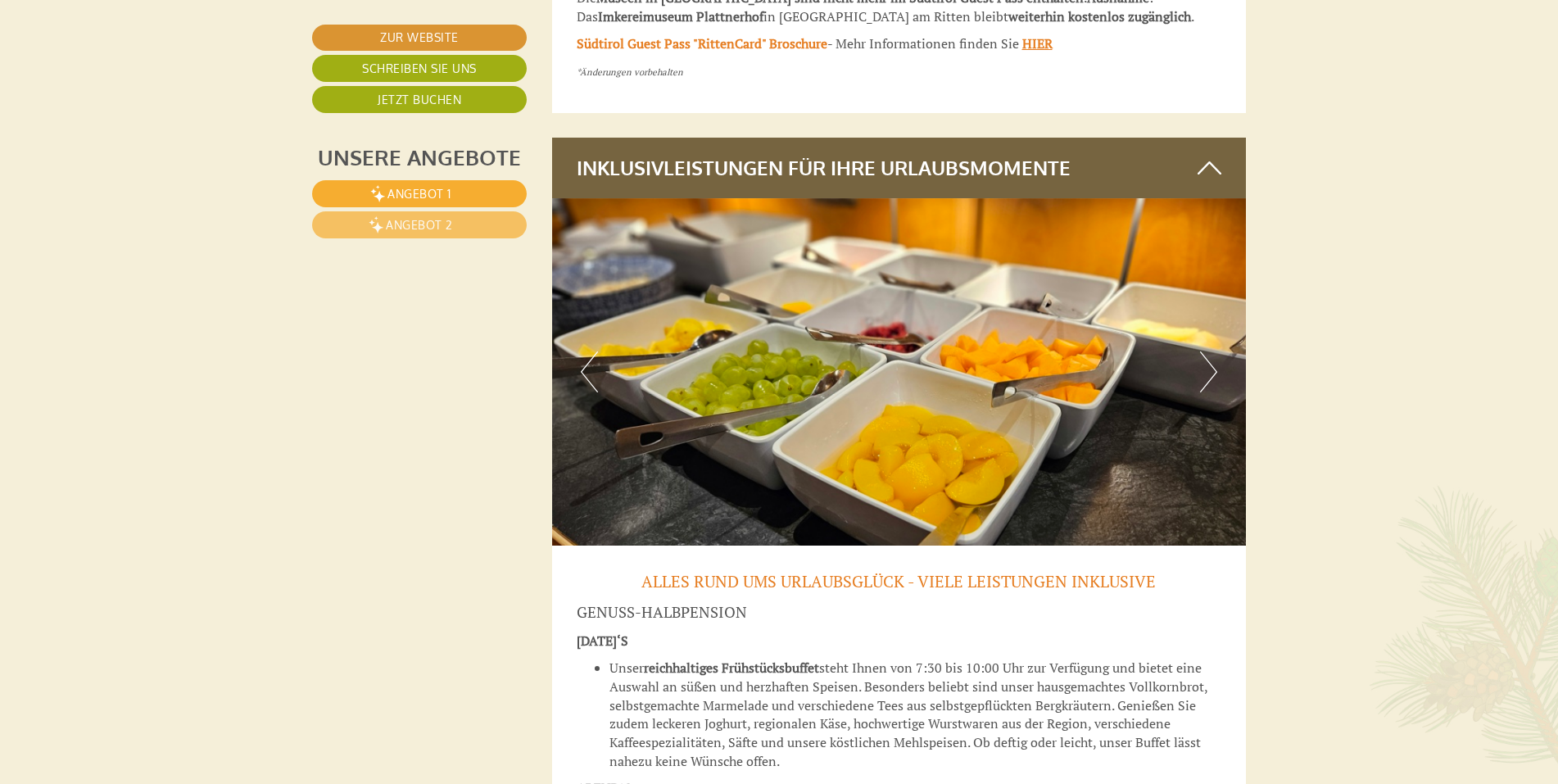
click at [1209, 351] on button "Next" at bounding box center [1208, 372] width 17 height 41
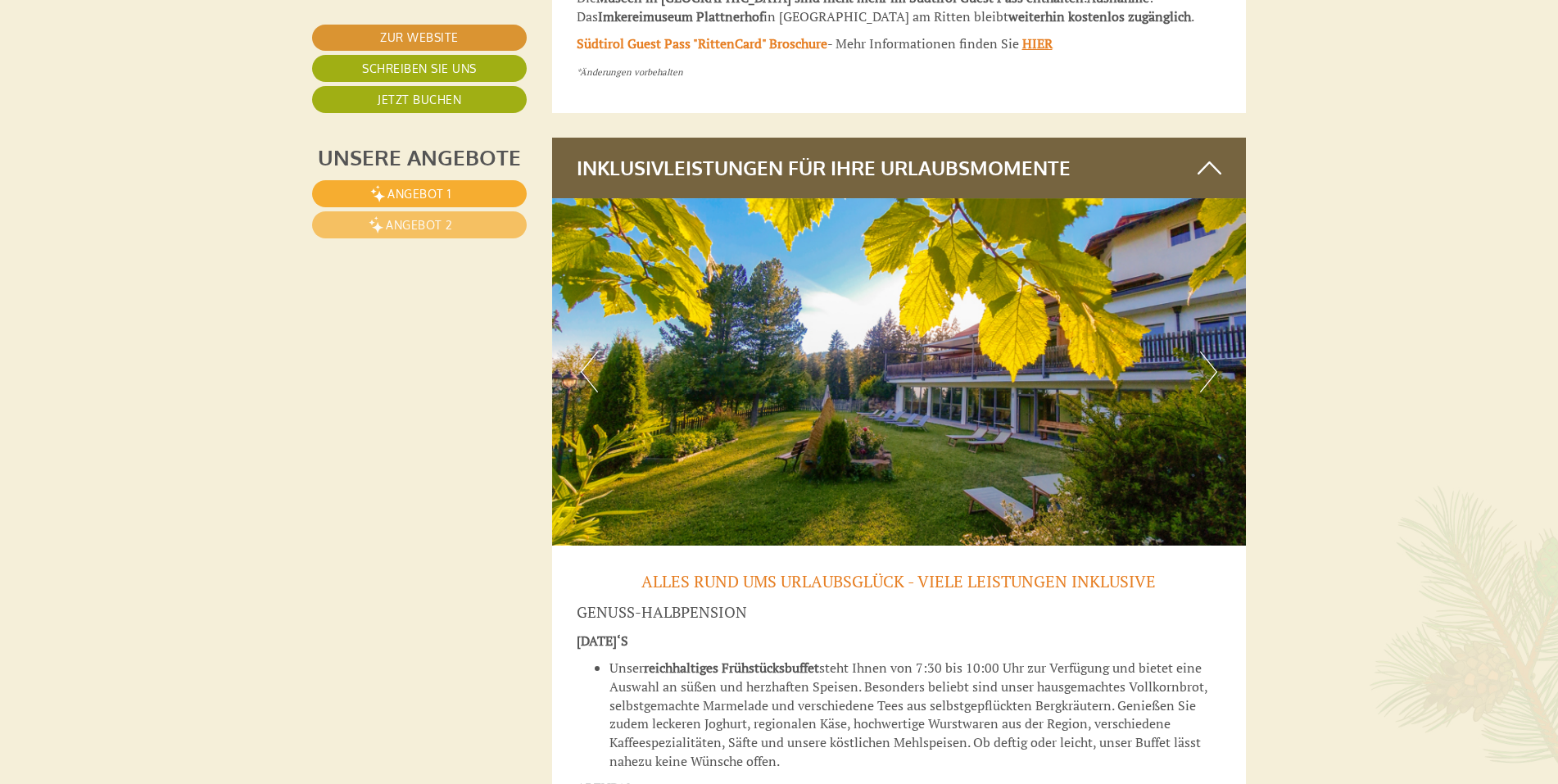
click at [1209, 351] on button "Next" at bounding box center [1208, 372] width 17 height 41
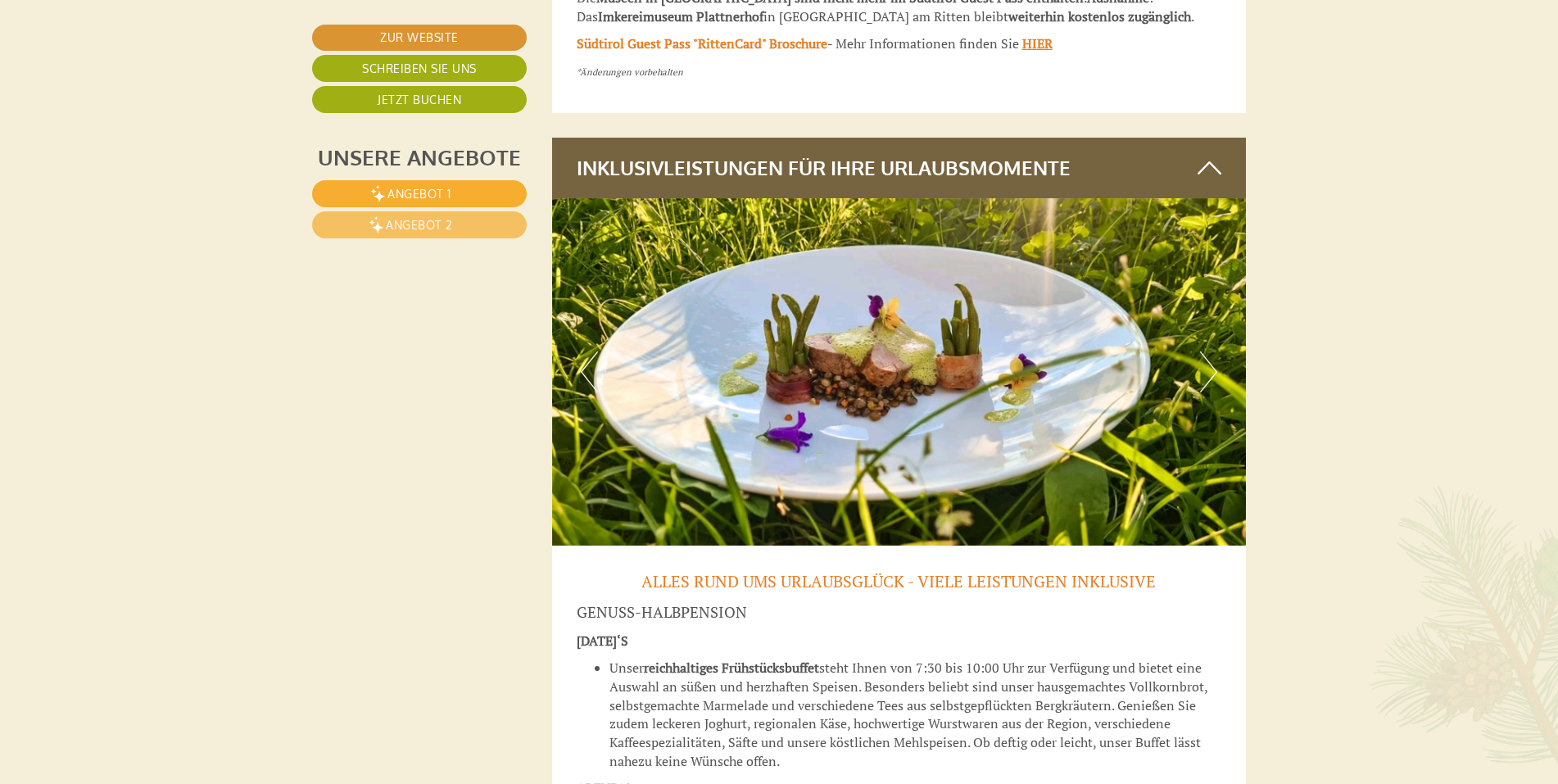
click at [1209, 351] on button "Next" at bounding box center [1208, 372] width 17 height 41
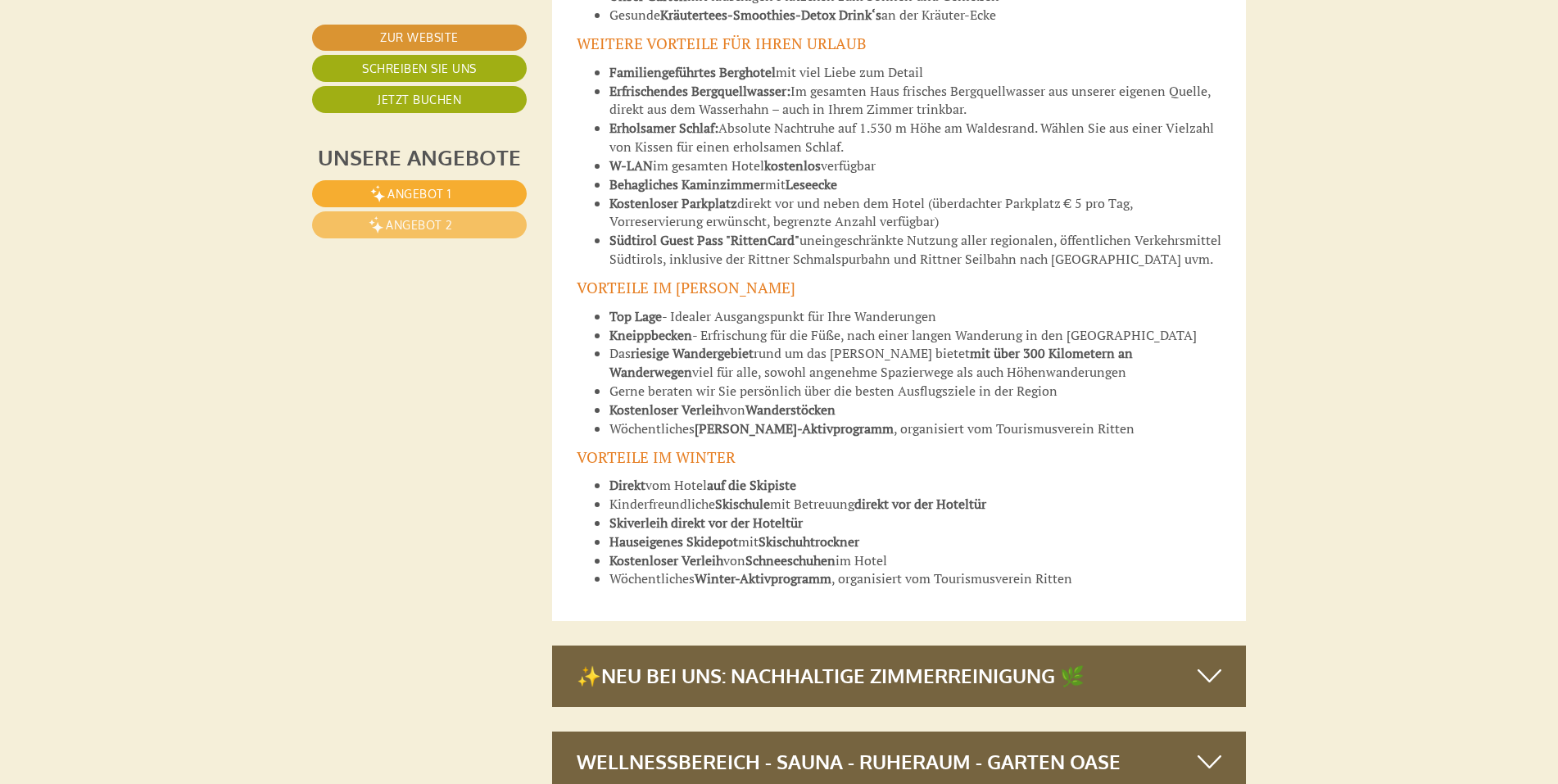
scroll to position [8842, 0]
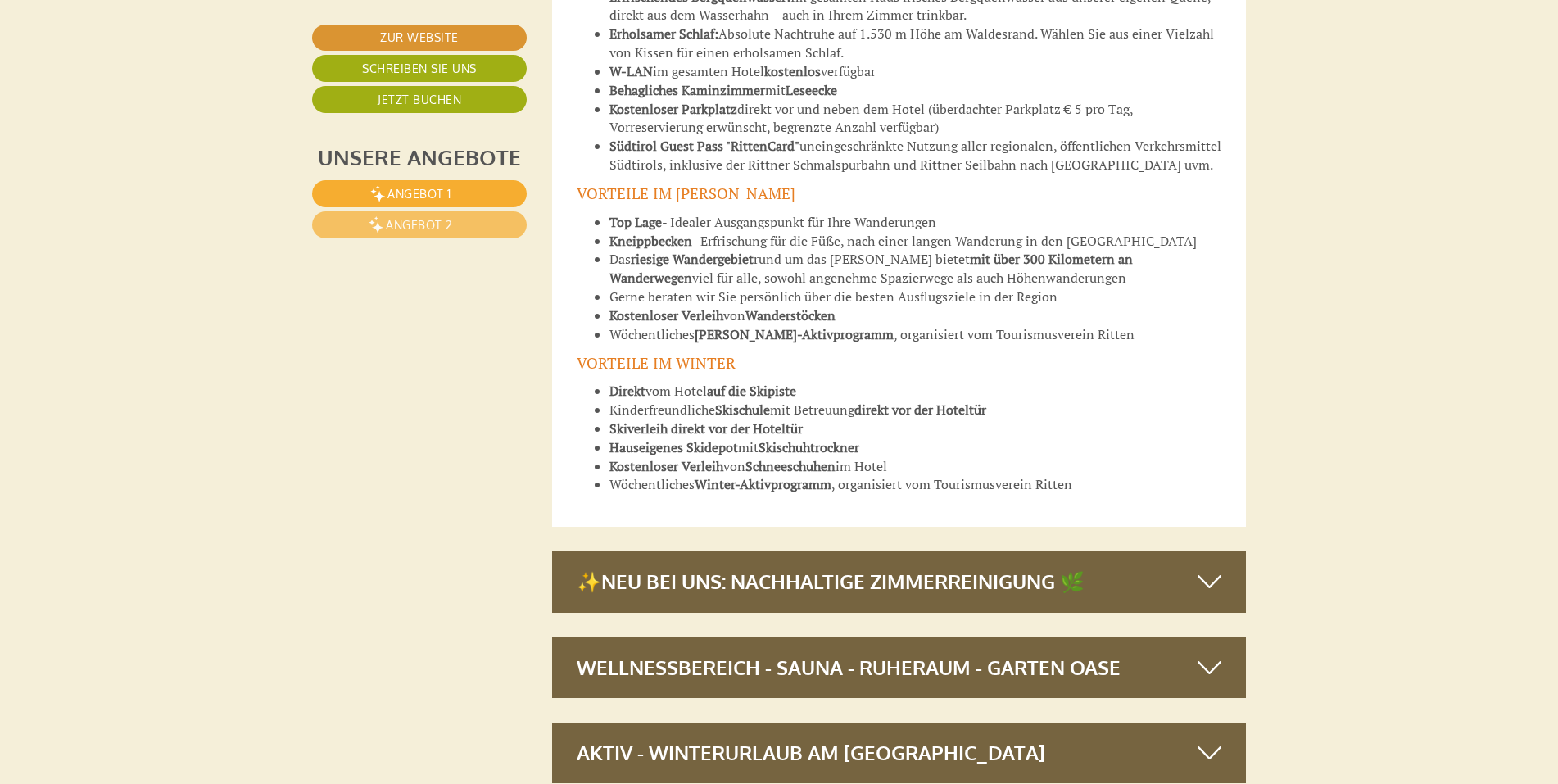
click at [1066, 637] on div "Wellnessbereich - Sauna - Ruheraum - Garten Oase" at bounding box center [900, 667] width 695 height 60
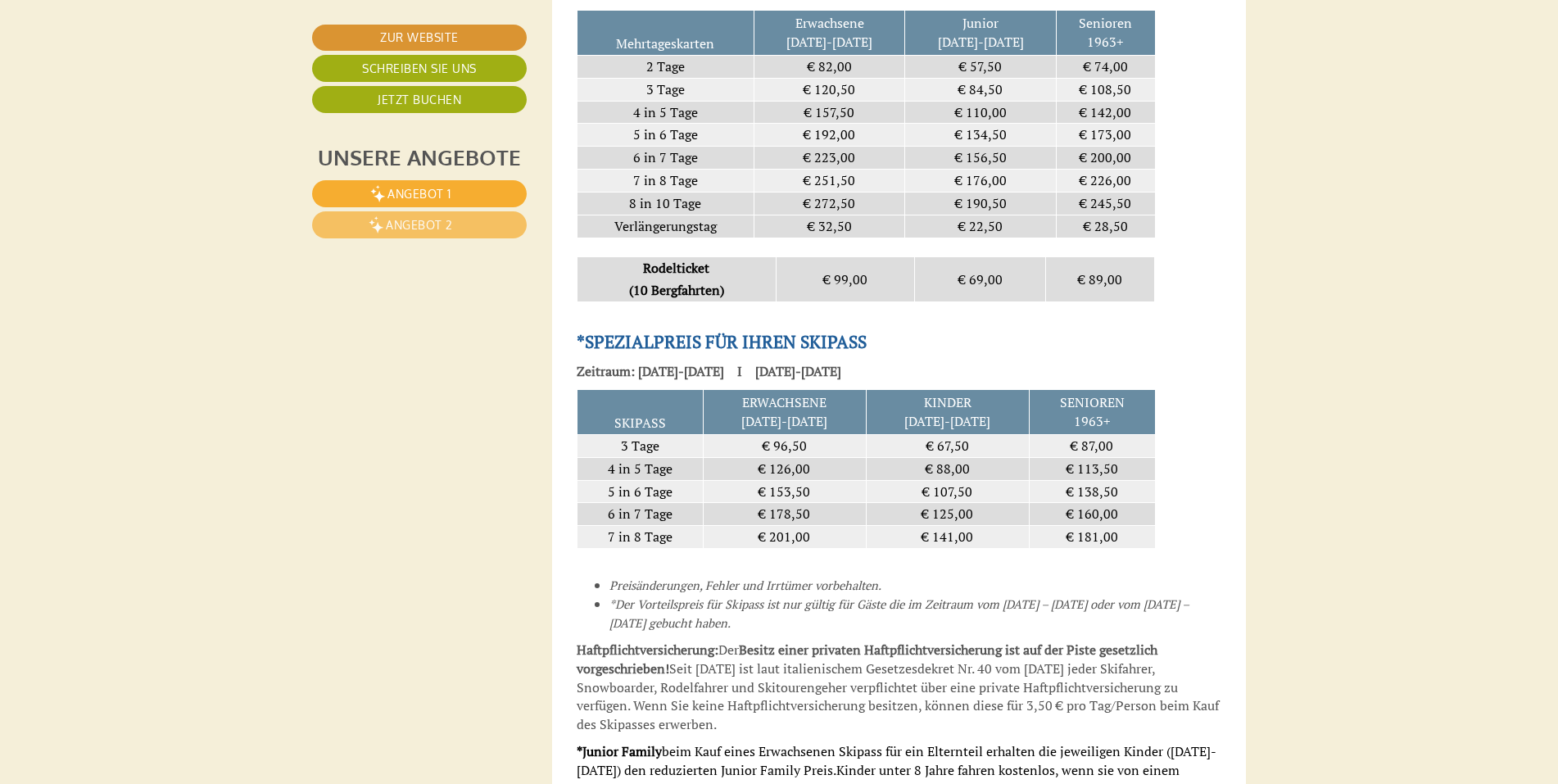
scroll to position [12281, 0]
